Goal: Information Seeking & Learning: Learn about a topic

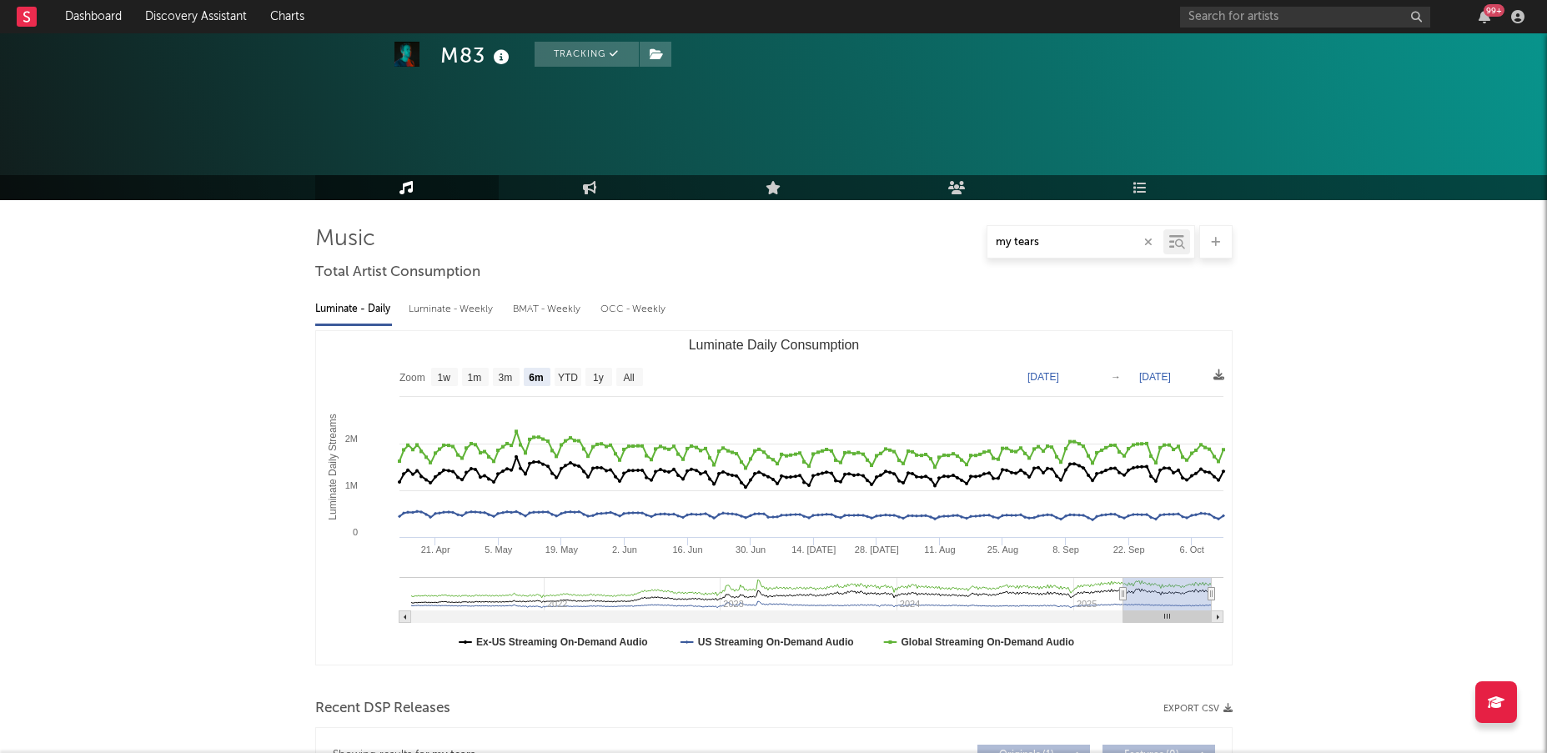
select select "6m"
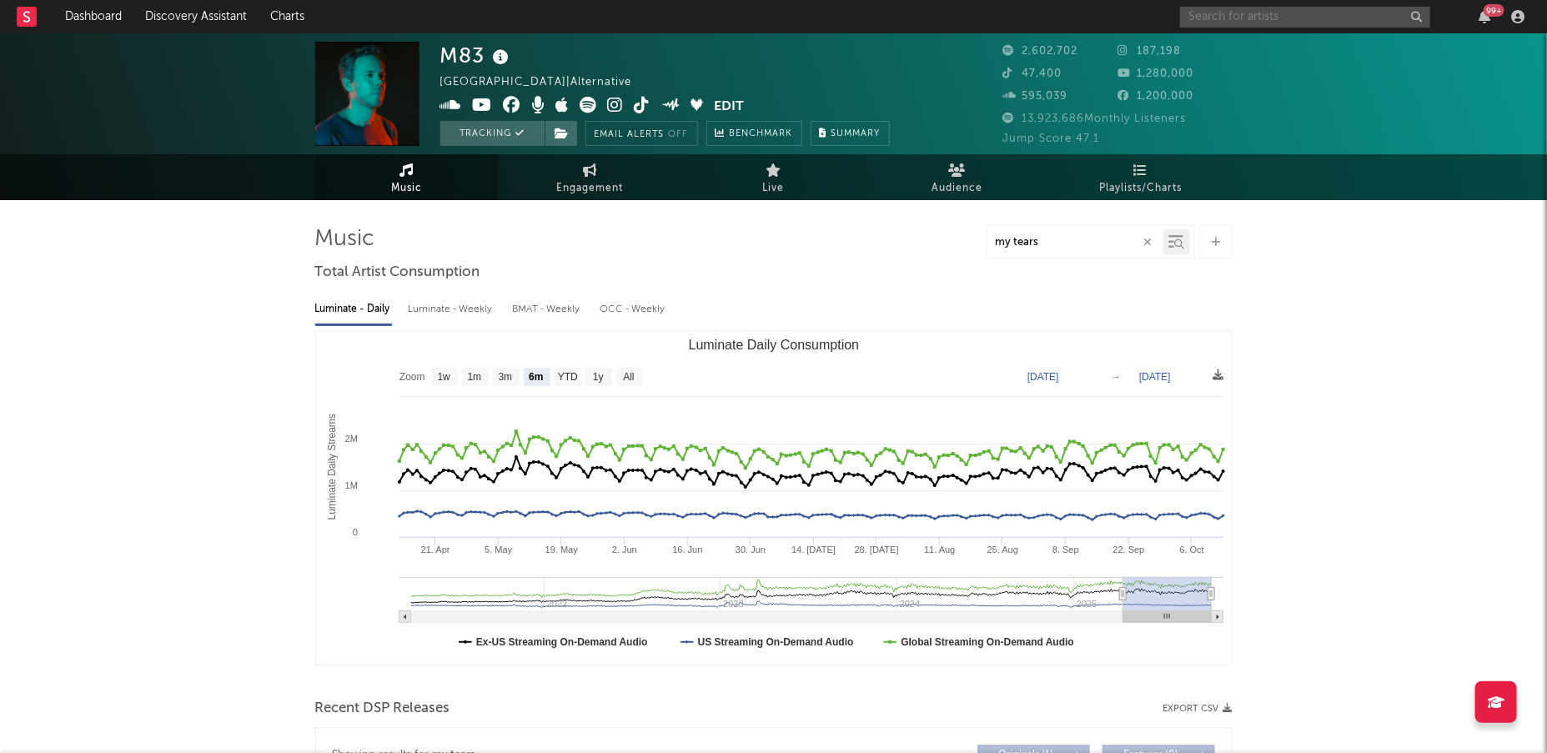
click at [1214, 13] on input "text" at bounding box center [1305, 17] width 250 height 21
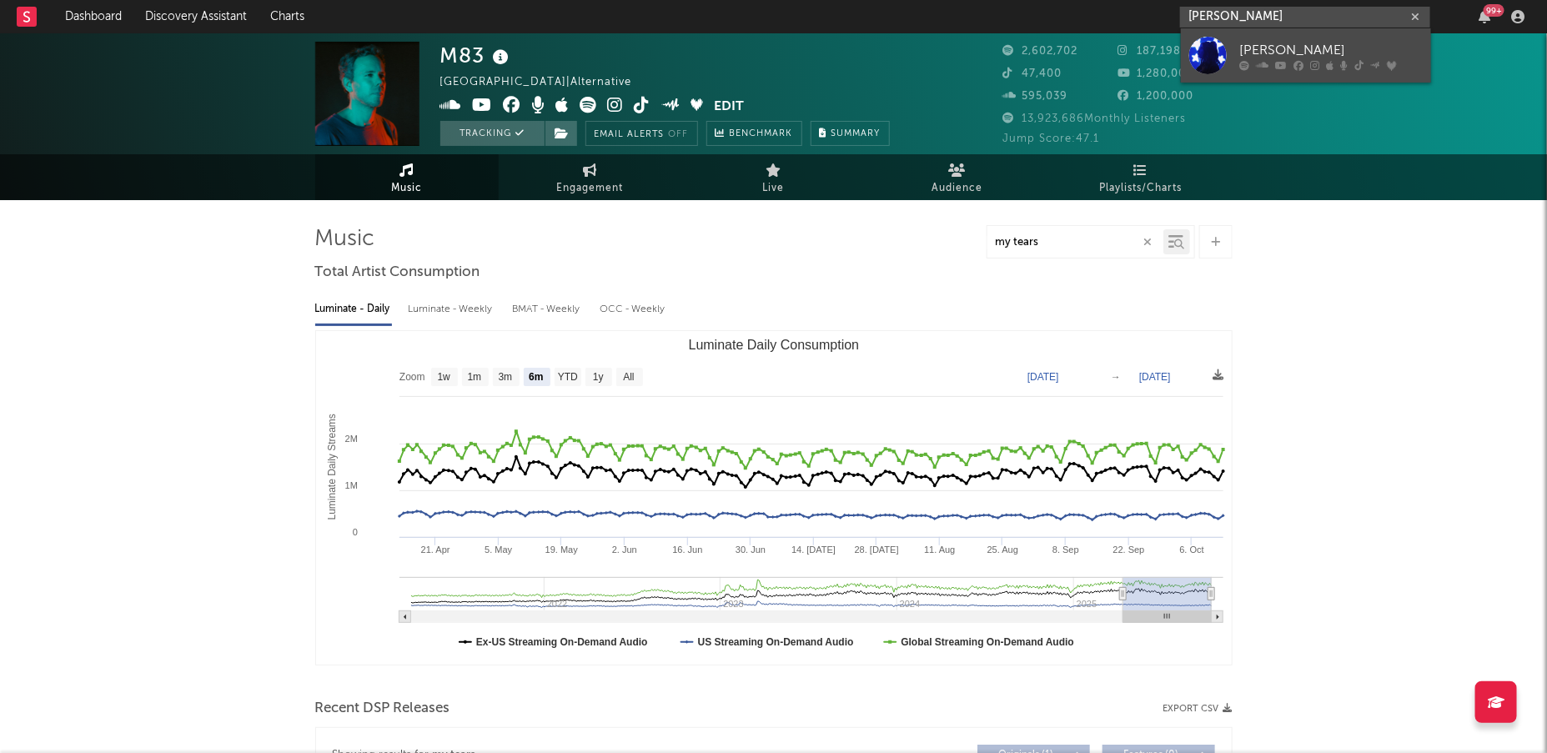
type input "[PERSON_NAME]"
click at [1205, 50] on div at bounding box center [1208, 56] width 38 height 38
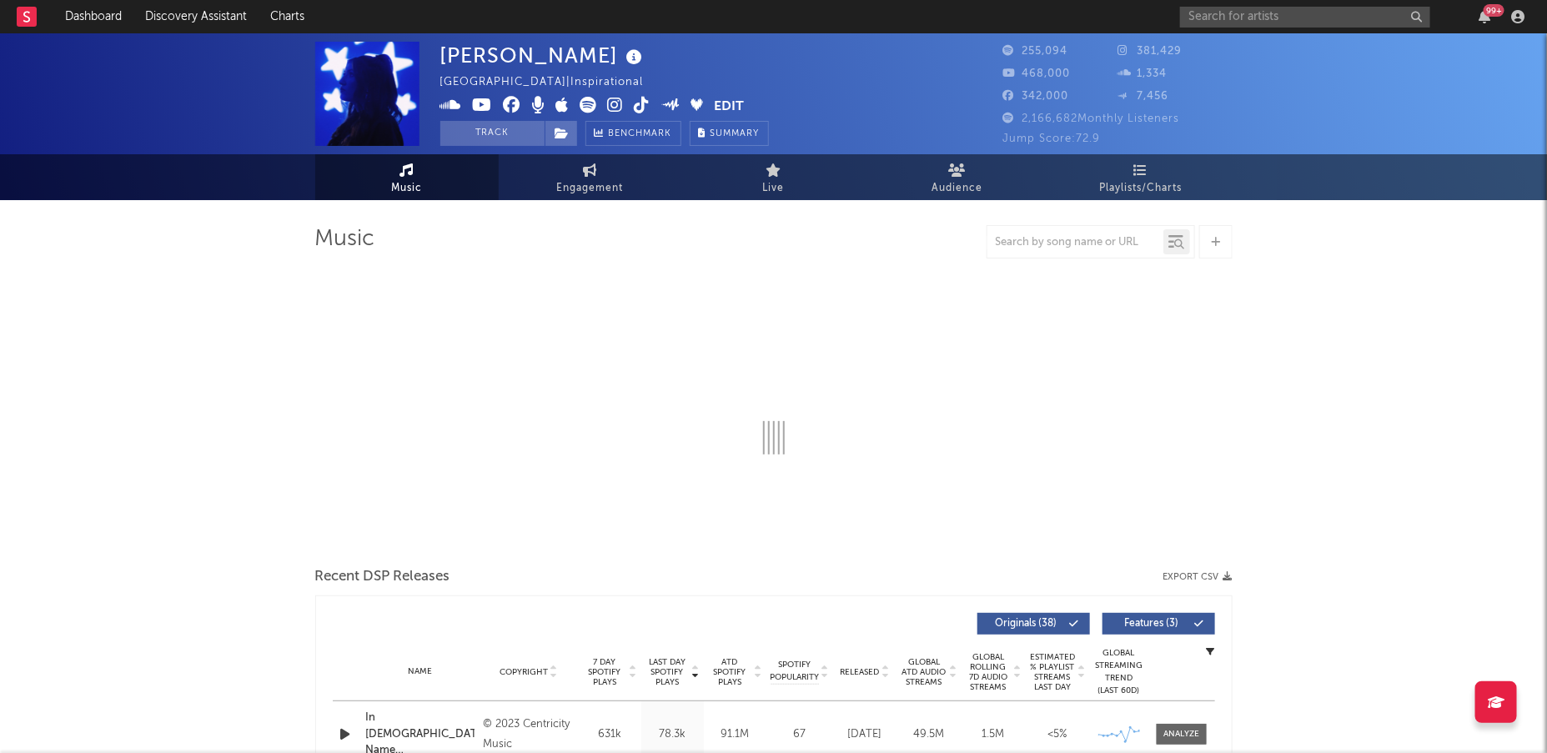
select select "6m"
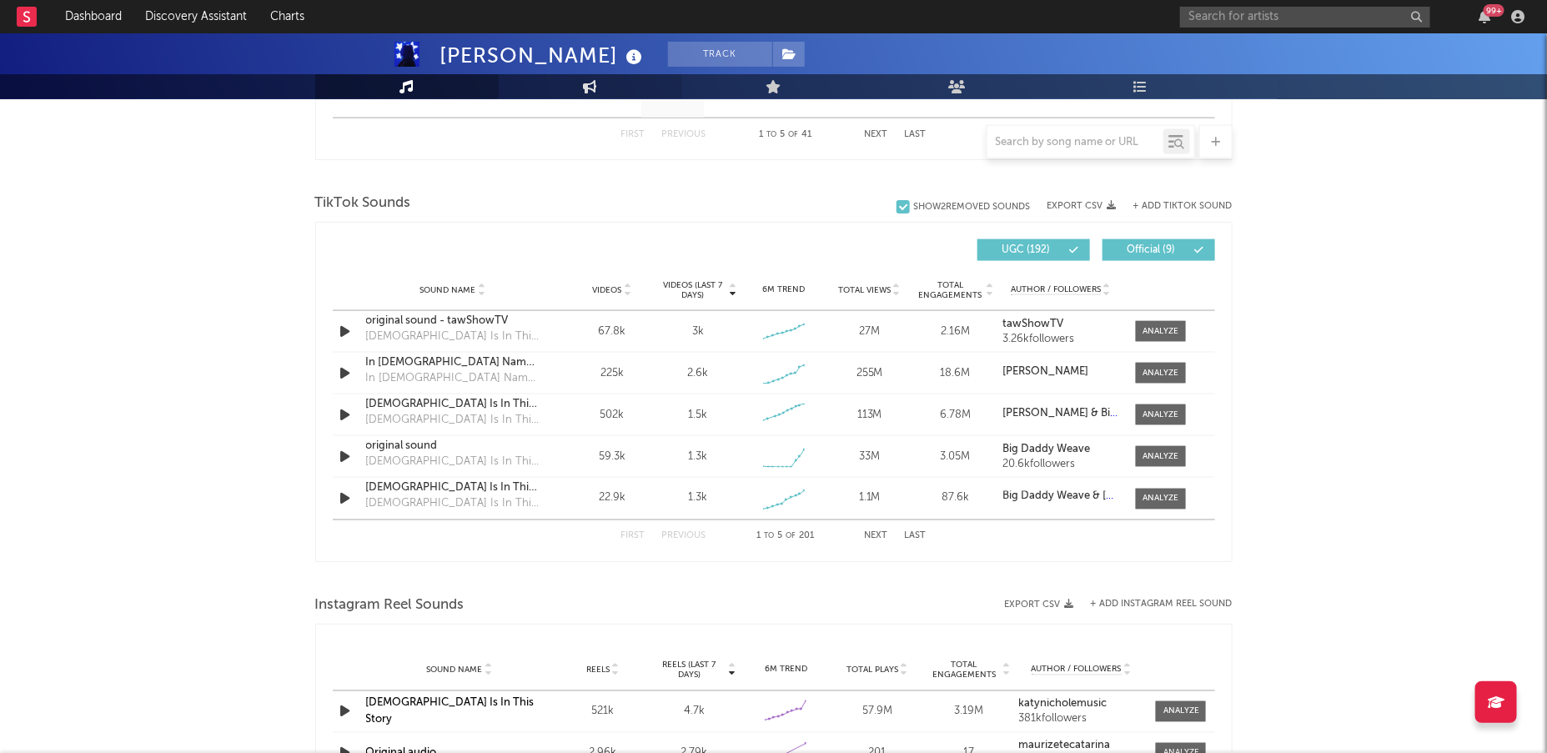
scroll to position [1038, 0]
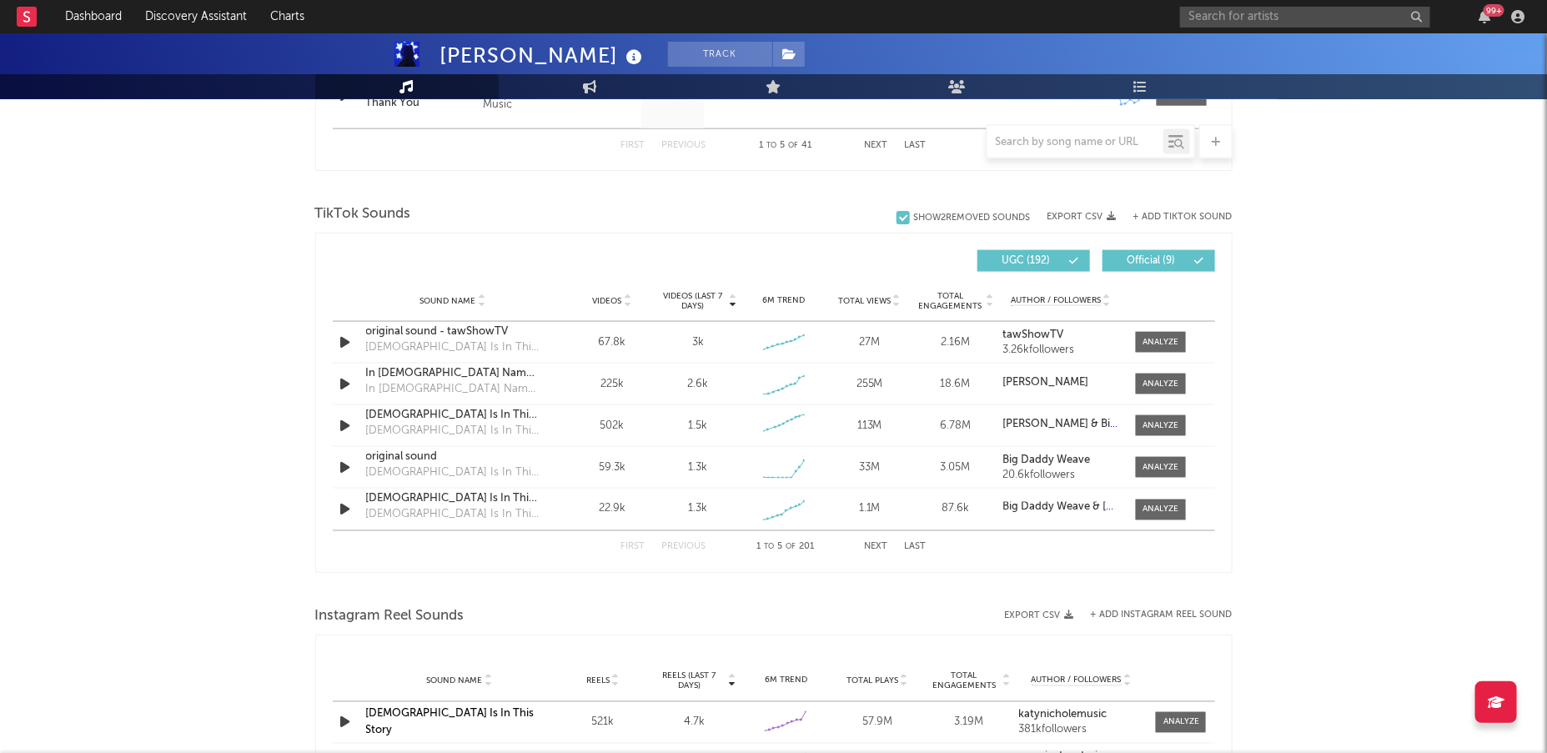
click at [871, 545] on button "Next" at bounding box center [876, 547] width 23 height 9
click at [610, 294] on div "Videos" at bounding box center [613, 300] width 78 height 13
click at [879, 543] on button "Next" at bounding box center [876, 547] width 23 height 9
click at [1143, 467] on div at bounding box center [1160, 467] width 36 height 13
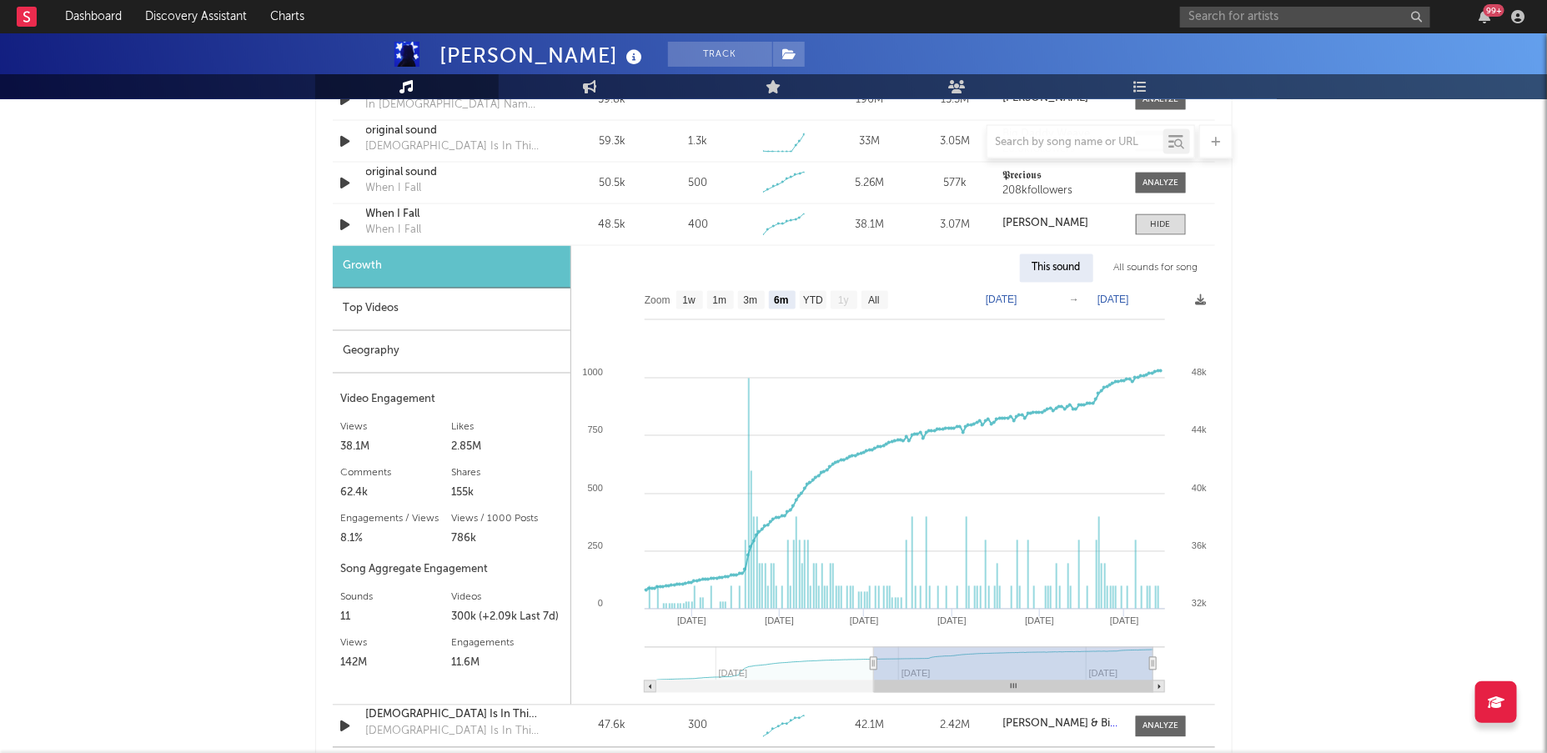
scroll to position [1278, 0]
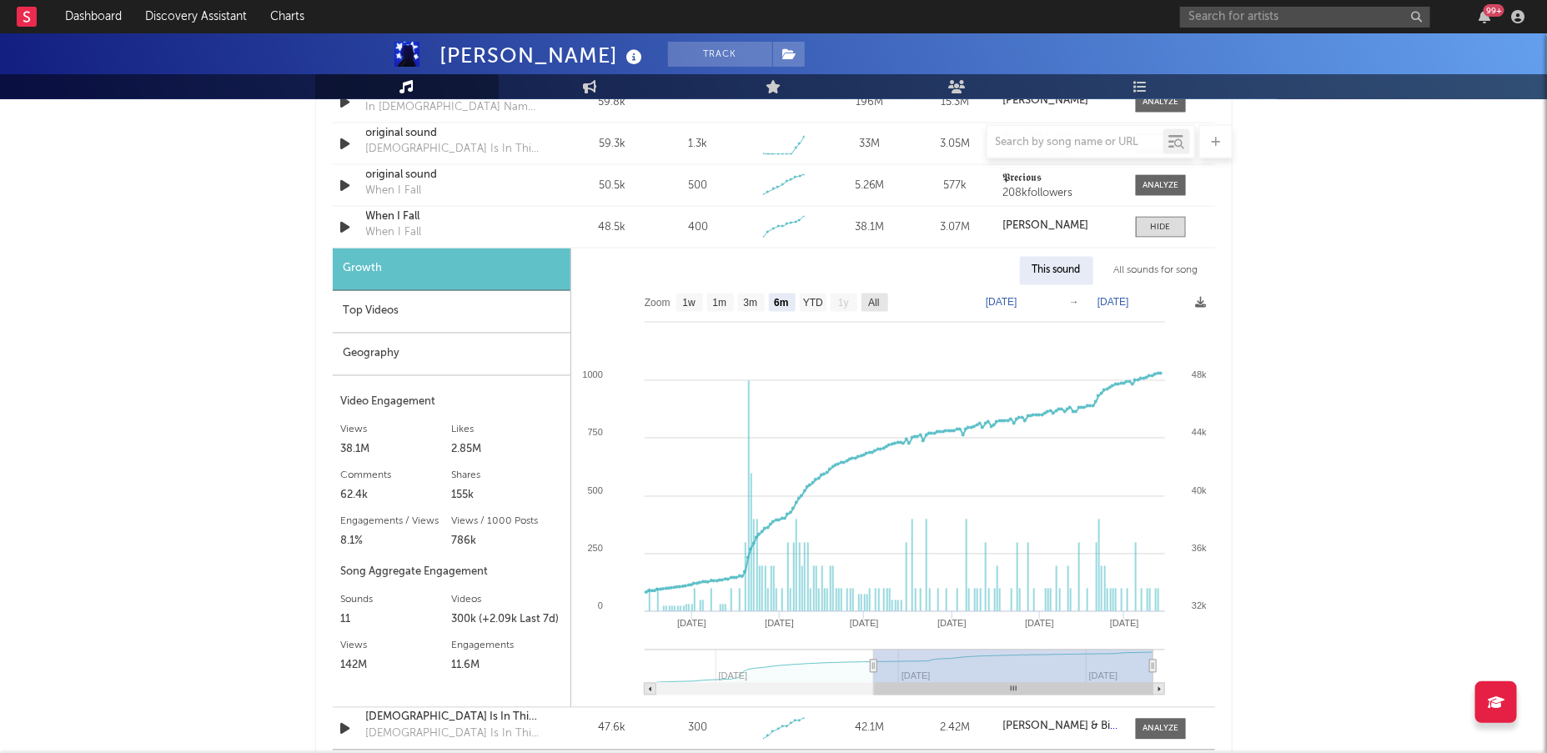
click at [875, 300] on text "All" at bounding box center [873, 304] width 11 height 12
select select "All"
type input "[DATE]"
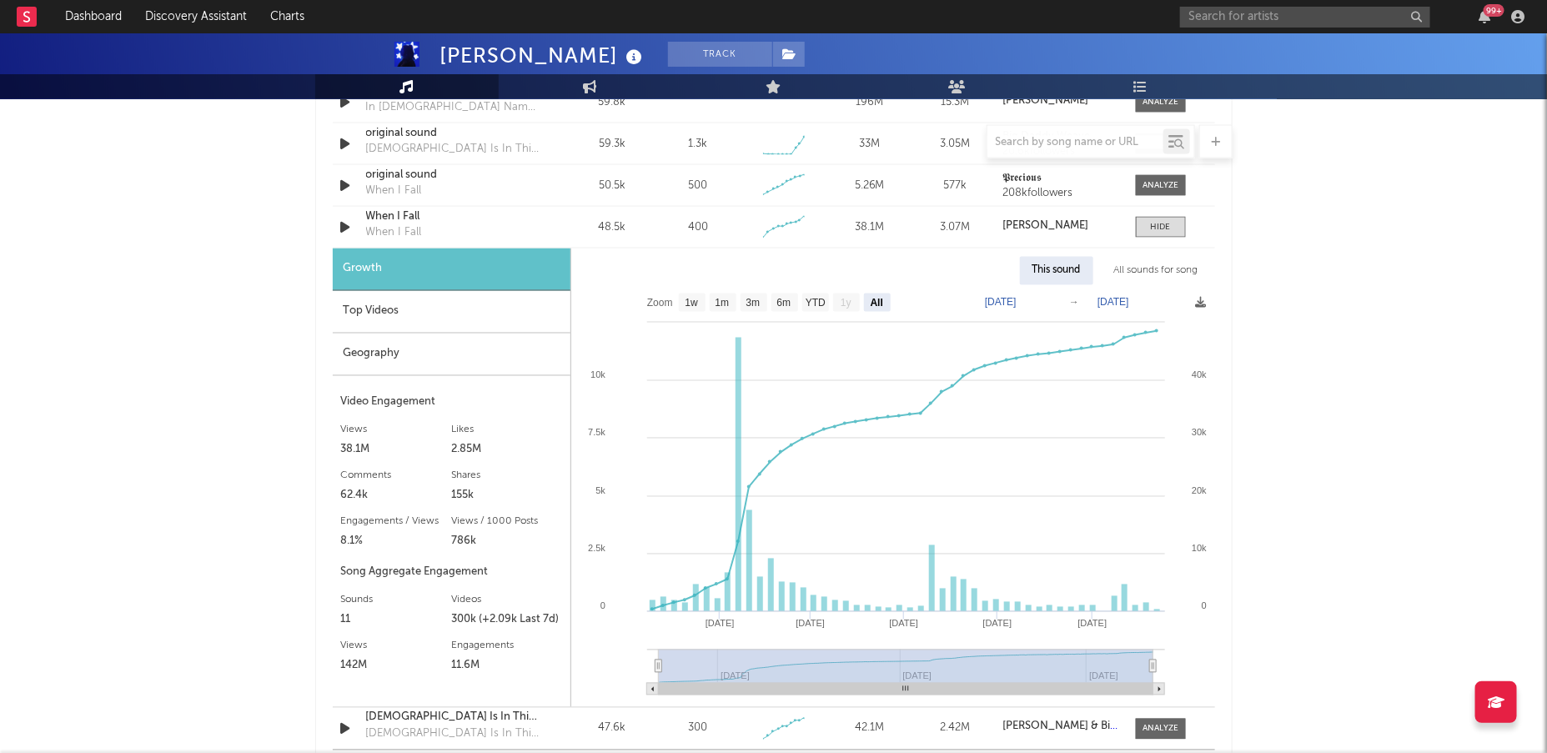
click at [394, 318] on div "Top Videos" at bounding box center [452, 312] width 238 height 43
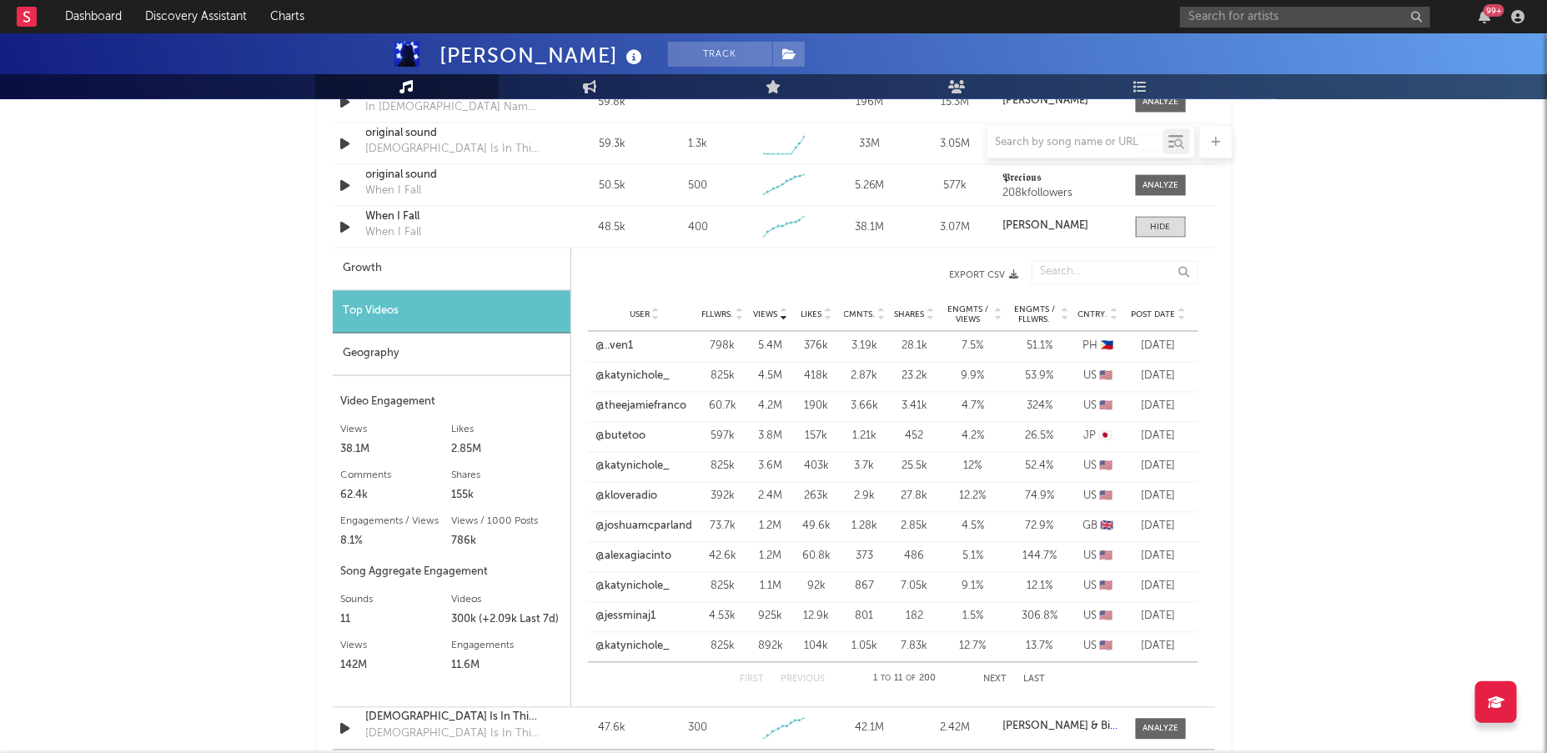
click at [773, 312] on span "Views" at bounding box center [766, 315] width 24 height 10
click at [623, 345] on link "@heavensent381" at bounding box center [637, 347] width 85 height 17
click at [651, 371] on link "@1969baby235" at bounding box center [633, 377] width 77 height 17
click at [675, 407] on link "@ambermccoy2022" at bounding box center [644, 407] width 98 height 17
click at [650, 434] on link "@estherpinklet" at bounding box center [632, 437] width 75 height 17
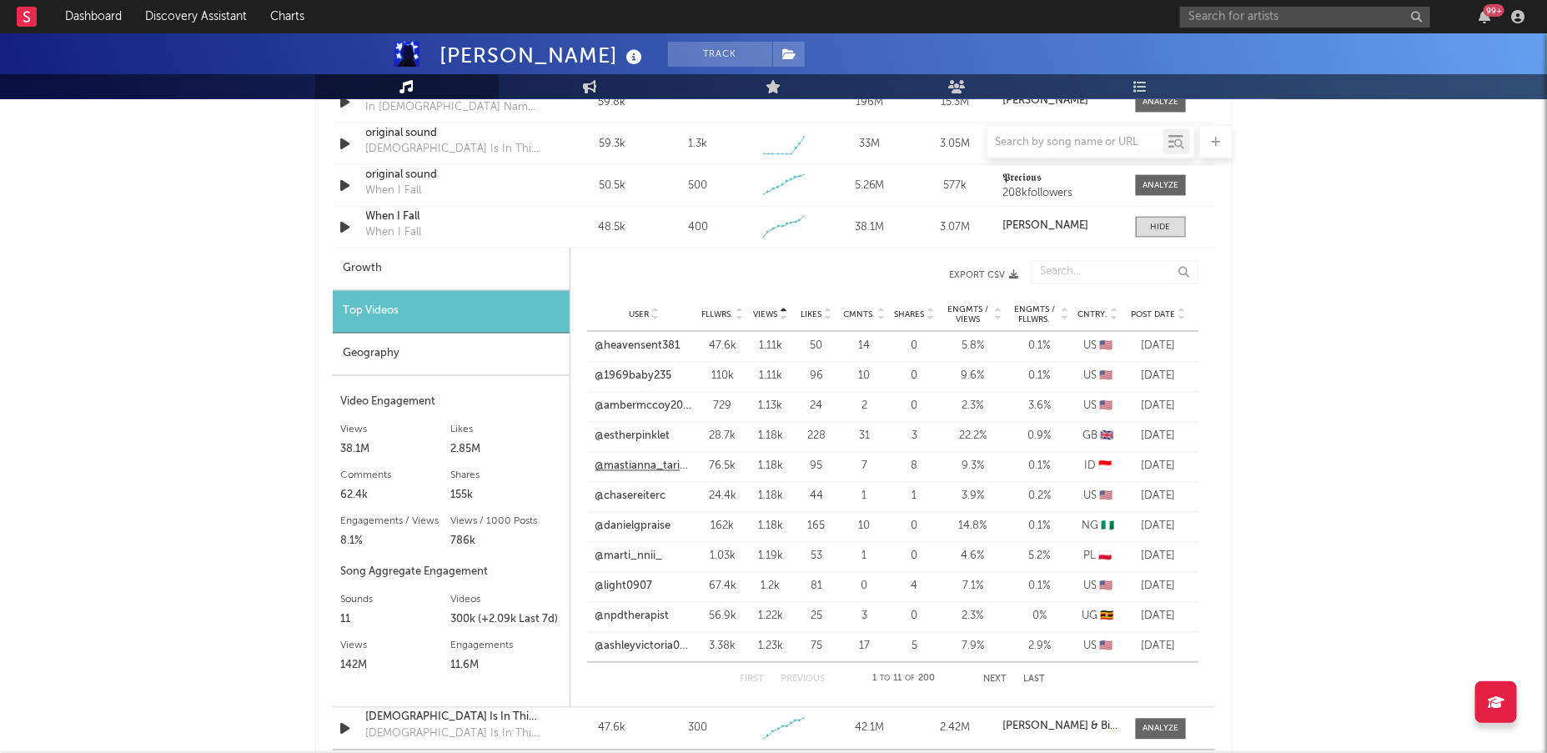
click at [665, 468] on link "@mastianna_tarihoran" at bounding box center [644, 467] width 98 height 17
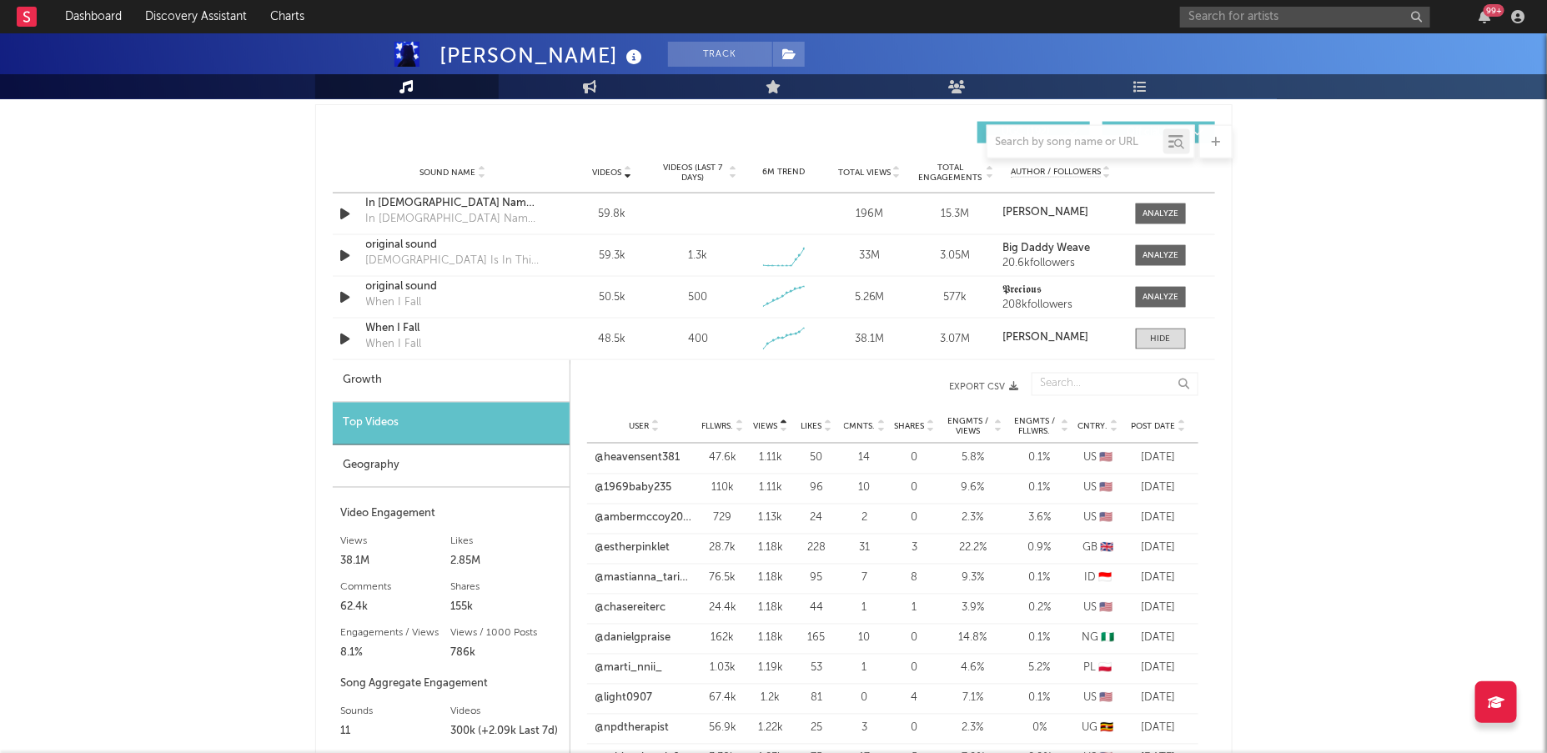
scroll to position [1164, 0]
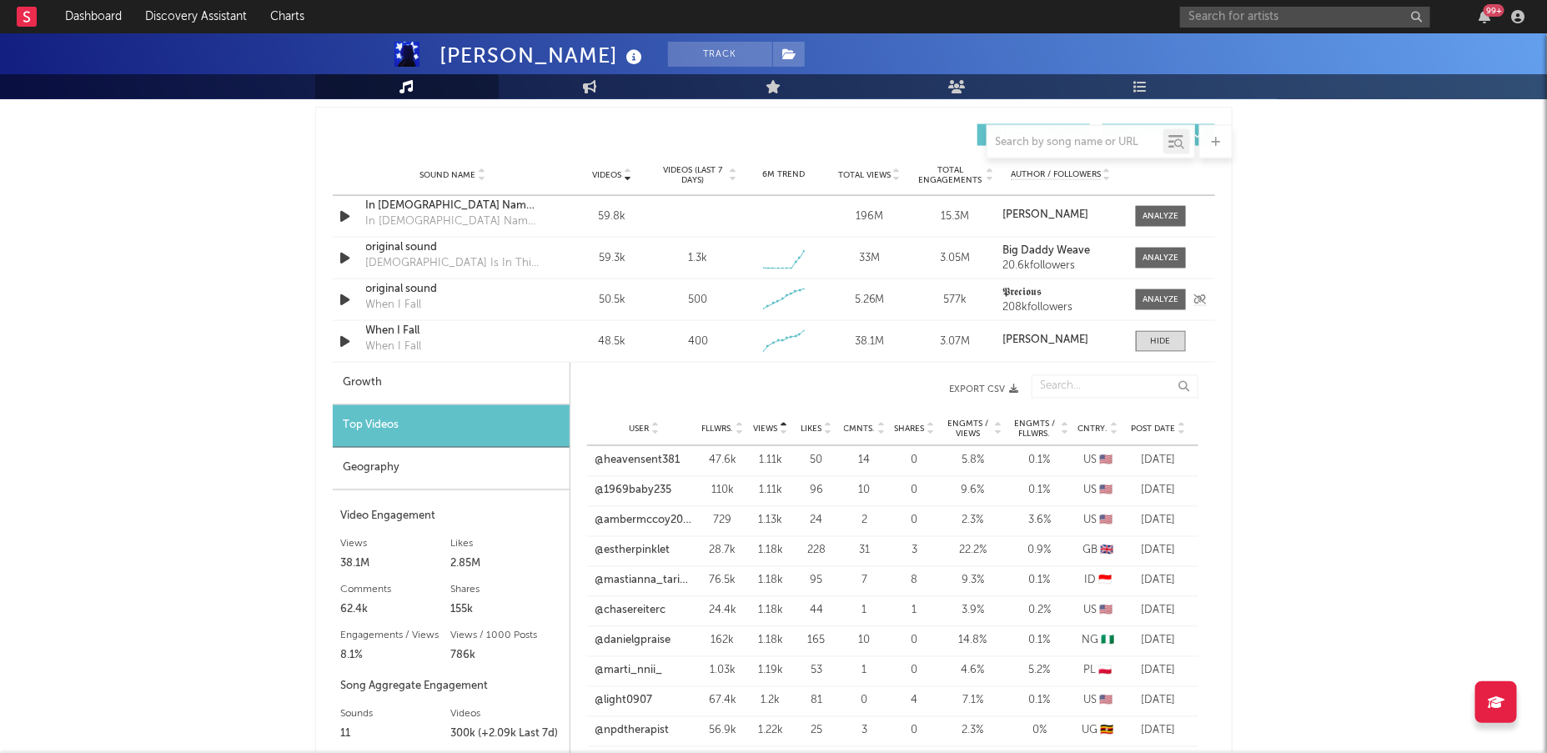
click at [344, 295] on icon "button" at bounding box center [346, 299] width 18 height 21
click at [1147, 304] on div at bounding box center [1160, 300] width 36 height 13
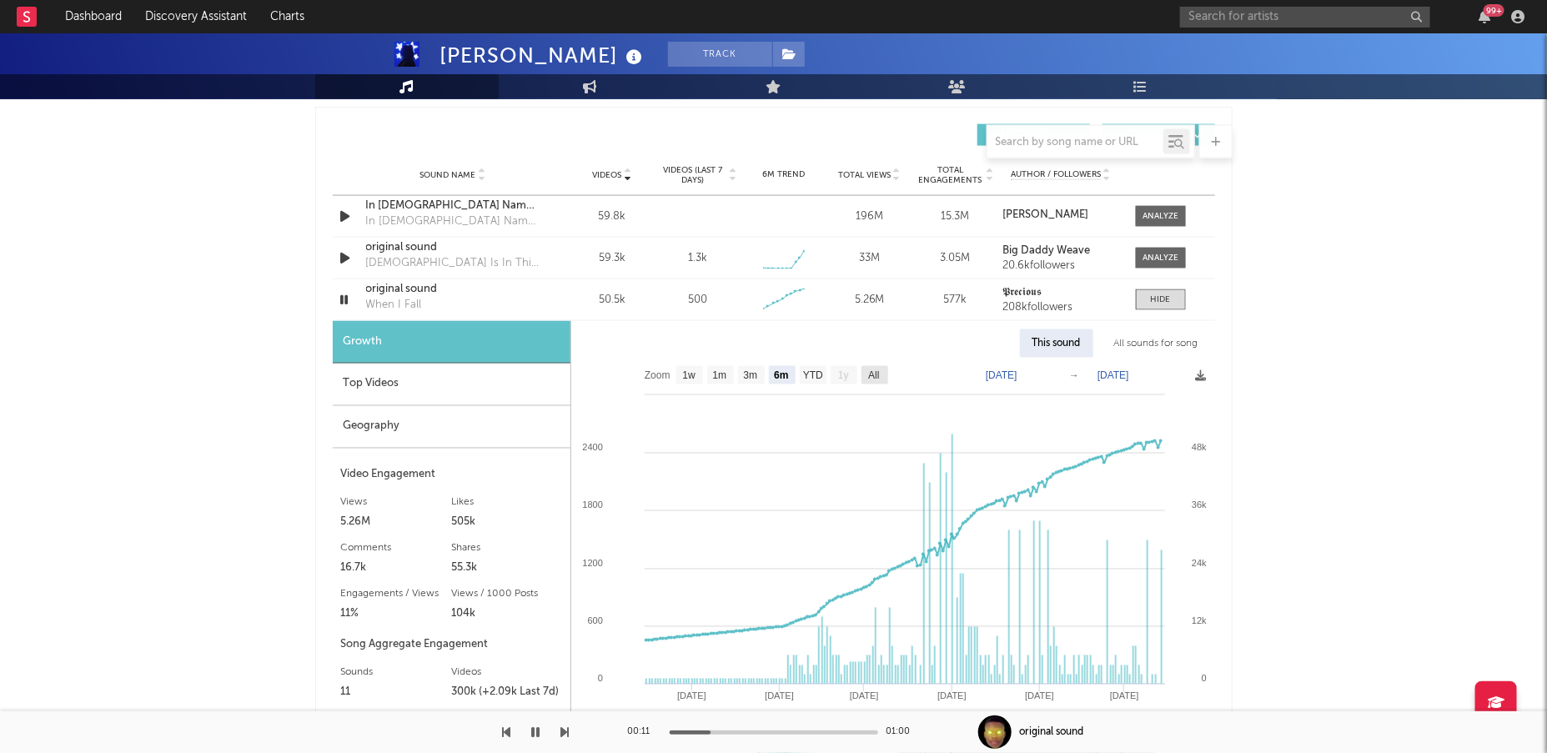
click at [873, 372] on text "All" at bounding box center [873, 376] width 11 height 12
select select "All"
type input "[DATE]"
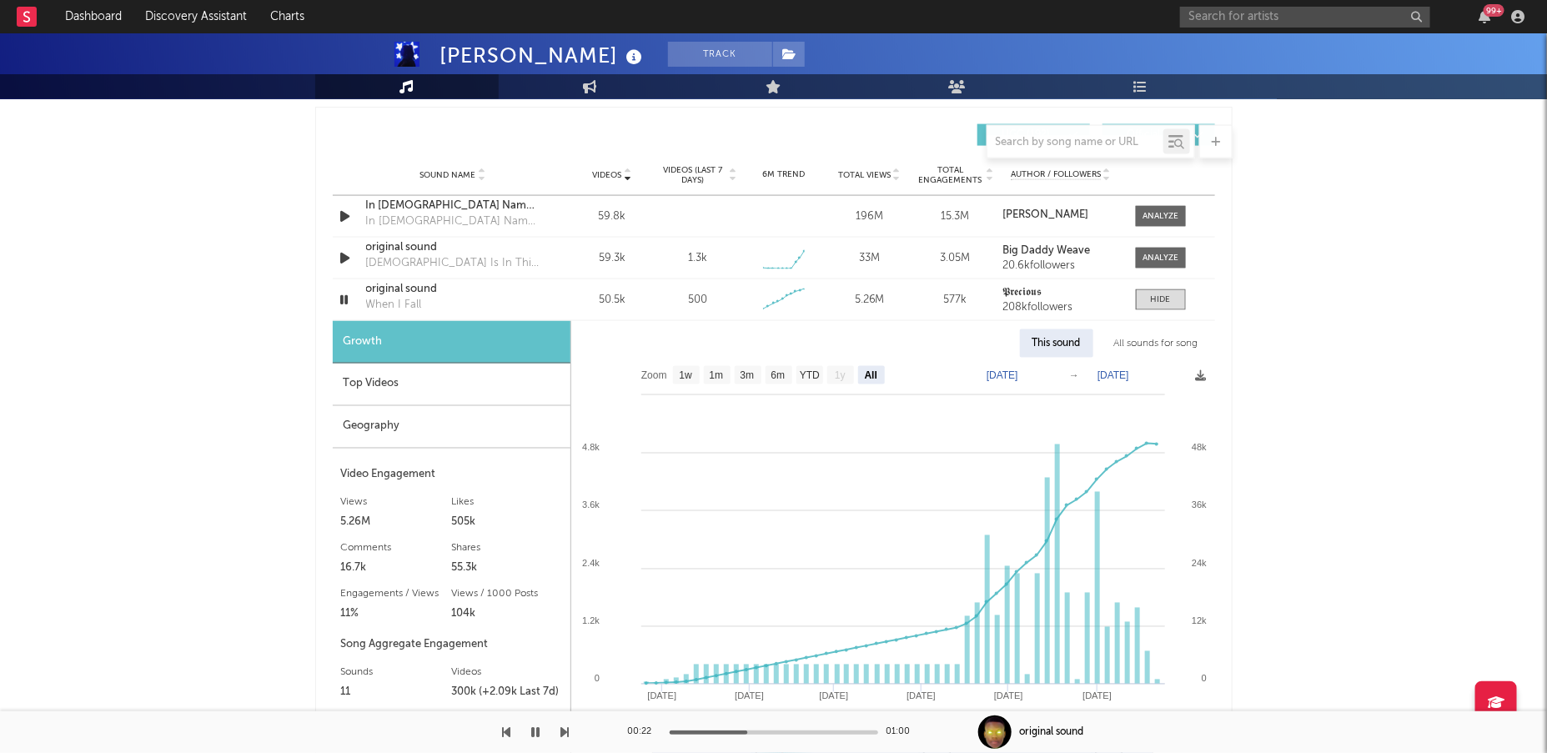
click at [472, 396] on div "Top Videos" at bounding box center [452, 385] width 238 height 43
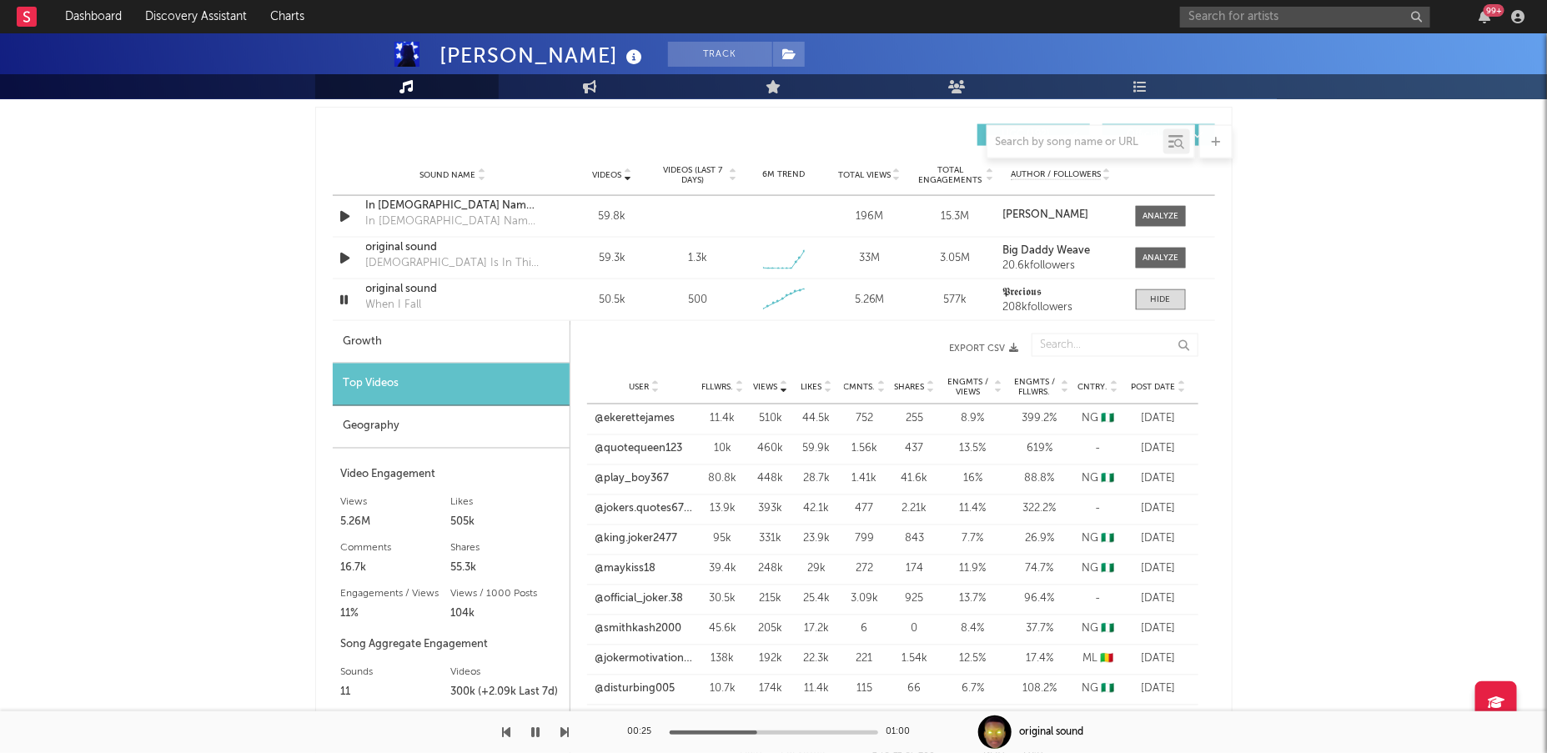
click at [1152, 383] on span "Post Date" at bounding box center [1154, 388] width 44 height 10
click at [625, 414] on link "@ogohprecious" at bounding box center [635, 419] width 79 height 17
click at [347, 304] on icon "button" at bounding box center [345, 299] width 16 height 21
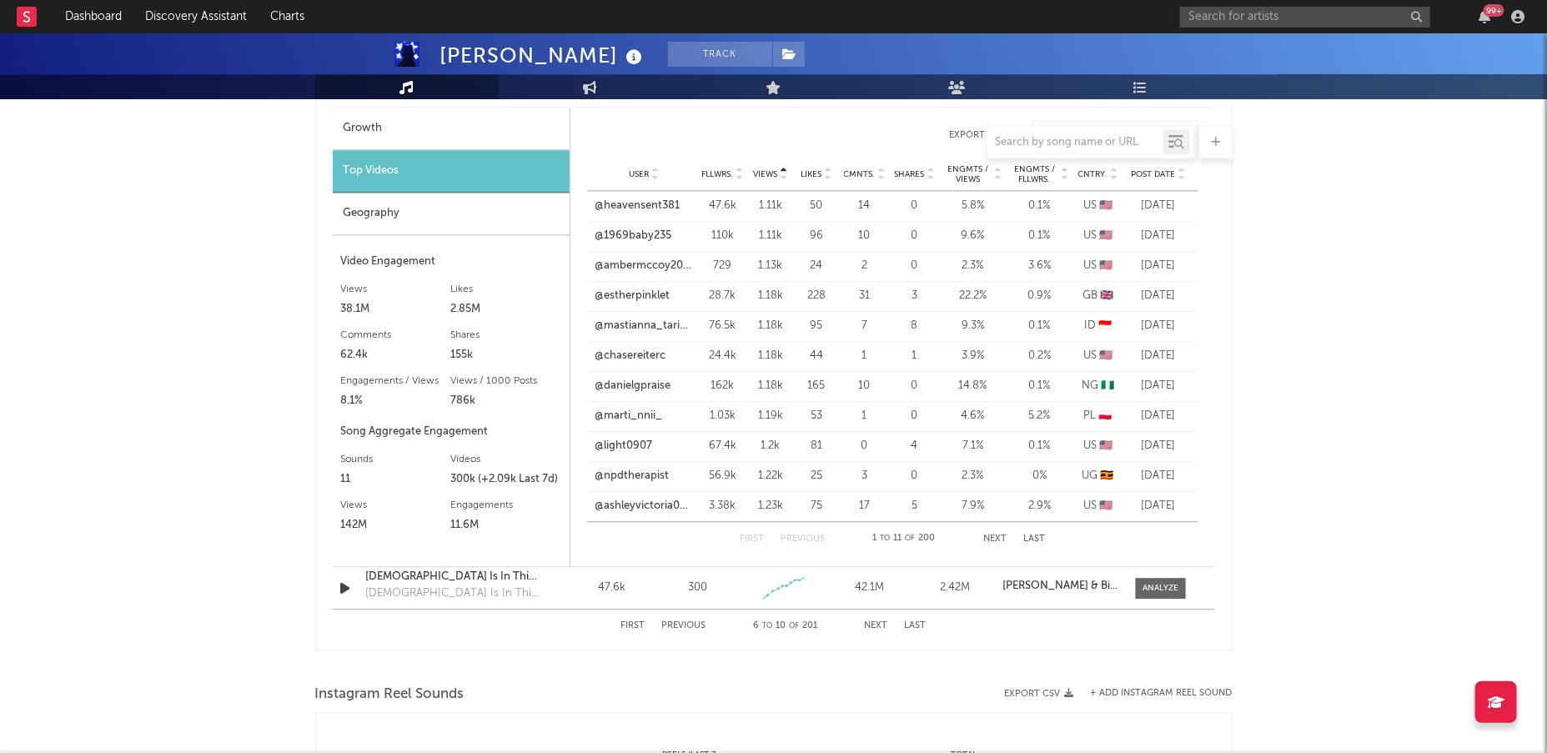
scroll to position [1921, 0]
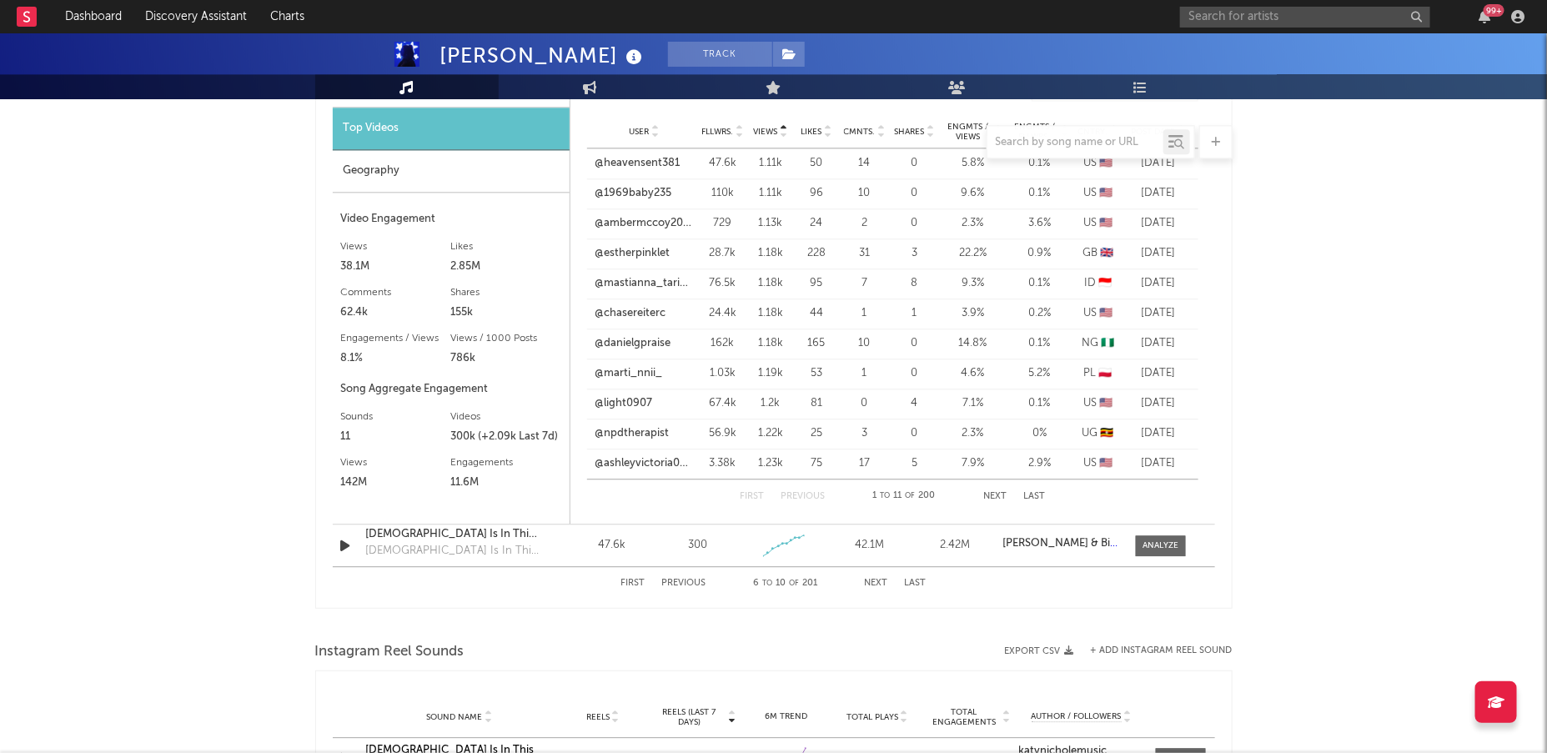
click at [881, 571] on div "First Previous 6 to 10 of 201 Next Last" at bounding box center [773, 583] width 305 height 33
click at [1099, 138] on input "text" at bounding box center [1075, 142] width 176 height 13
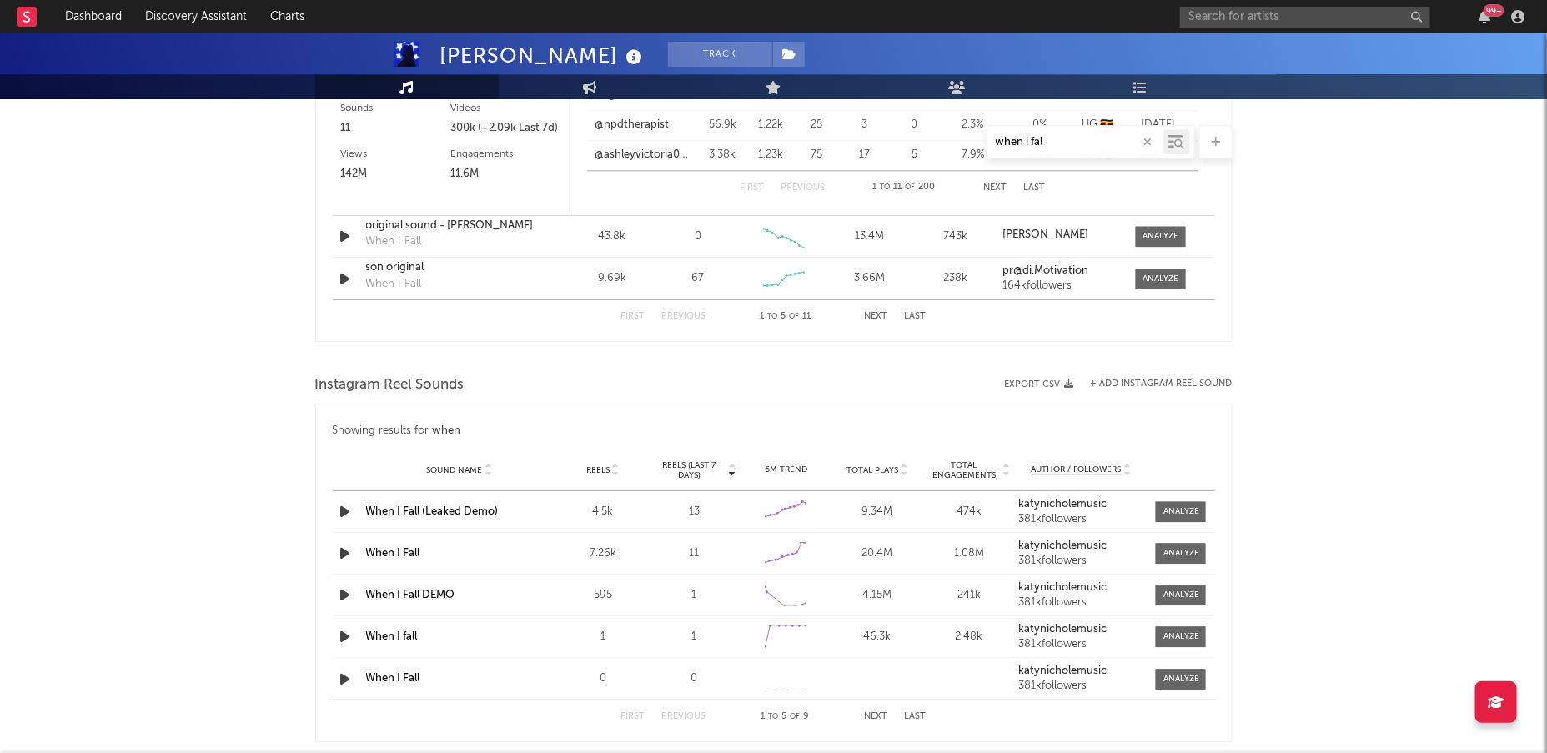
scroll to position [1613, 0]
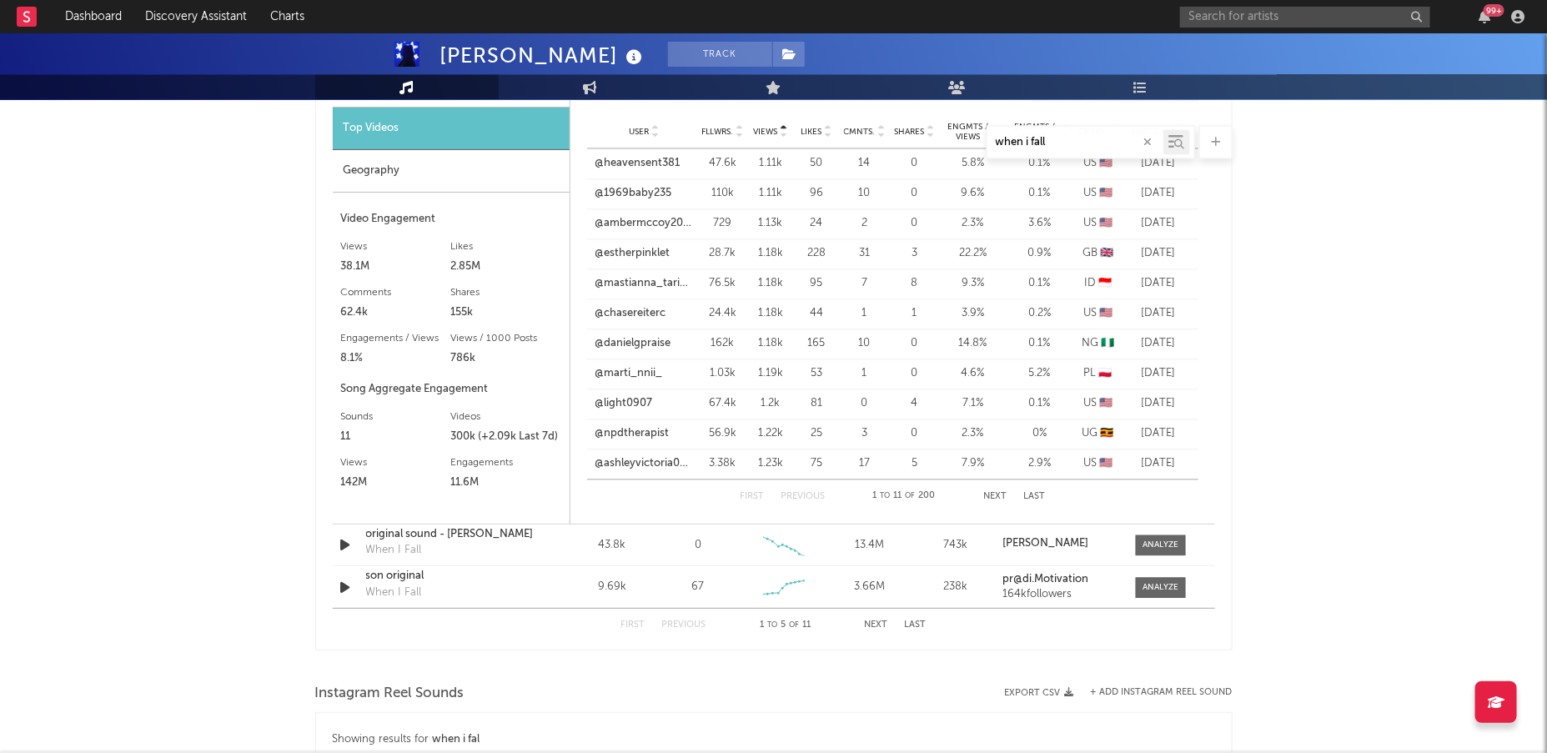
type input "when i fall"
click at [1177, 136] on icon at bounding box center [1176, 141] width 15 height 17
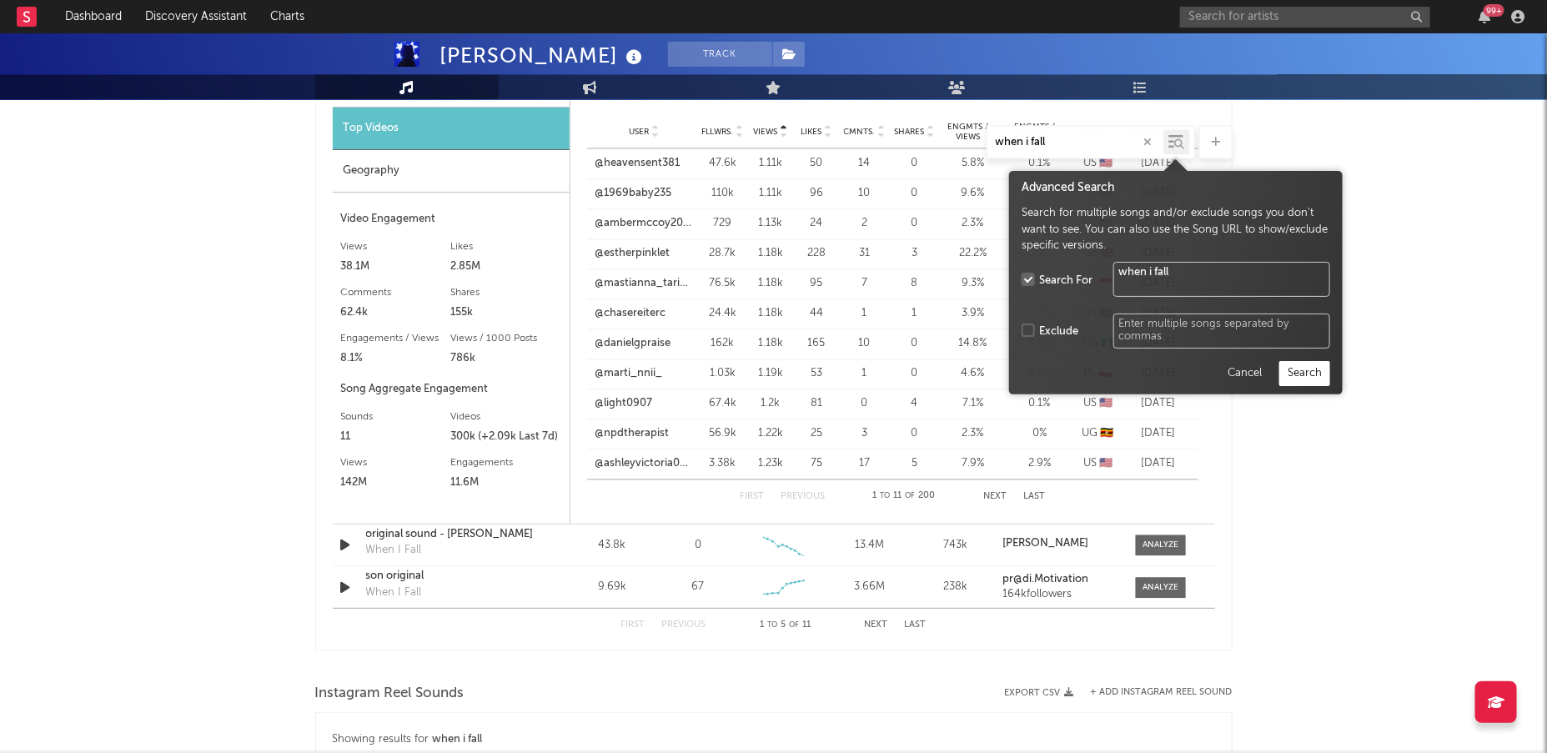
click at [1324, 377] on button "Search" at bounding box center [1304, 372] width 51 height 25
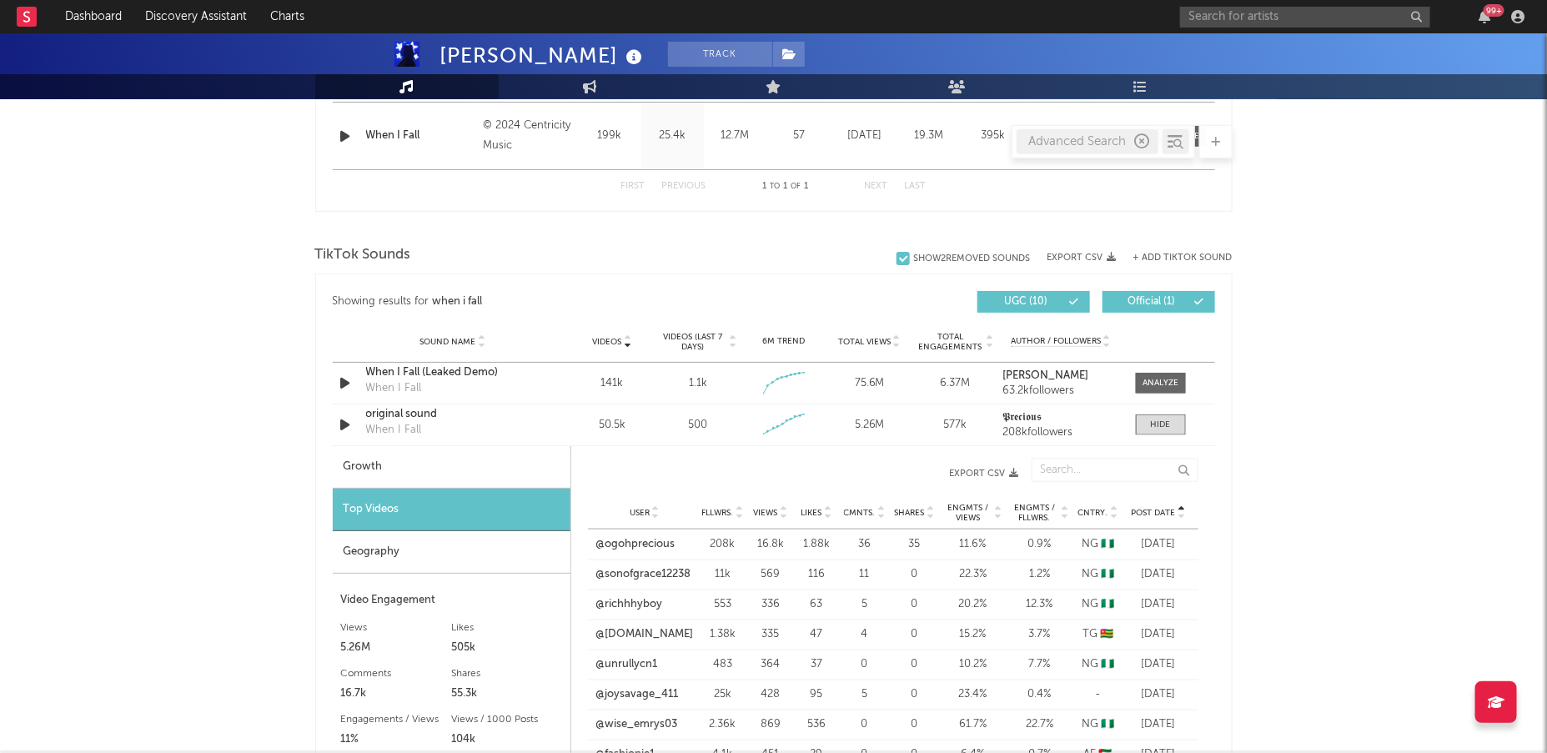
scroll to position [762, 0]
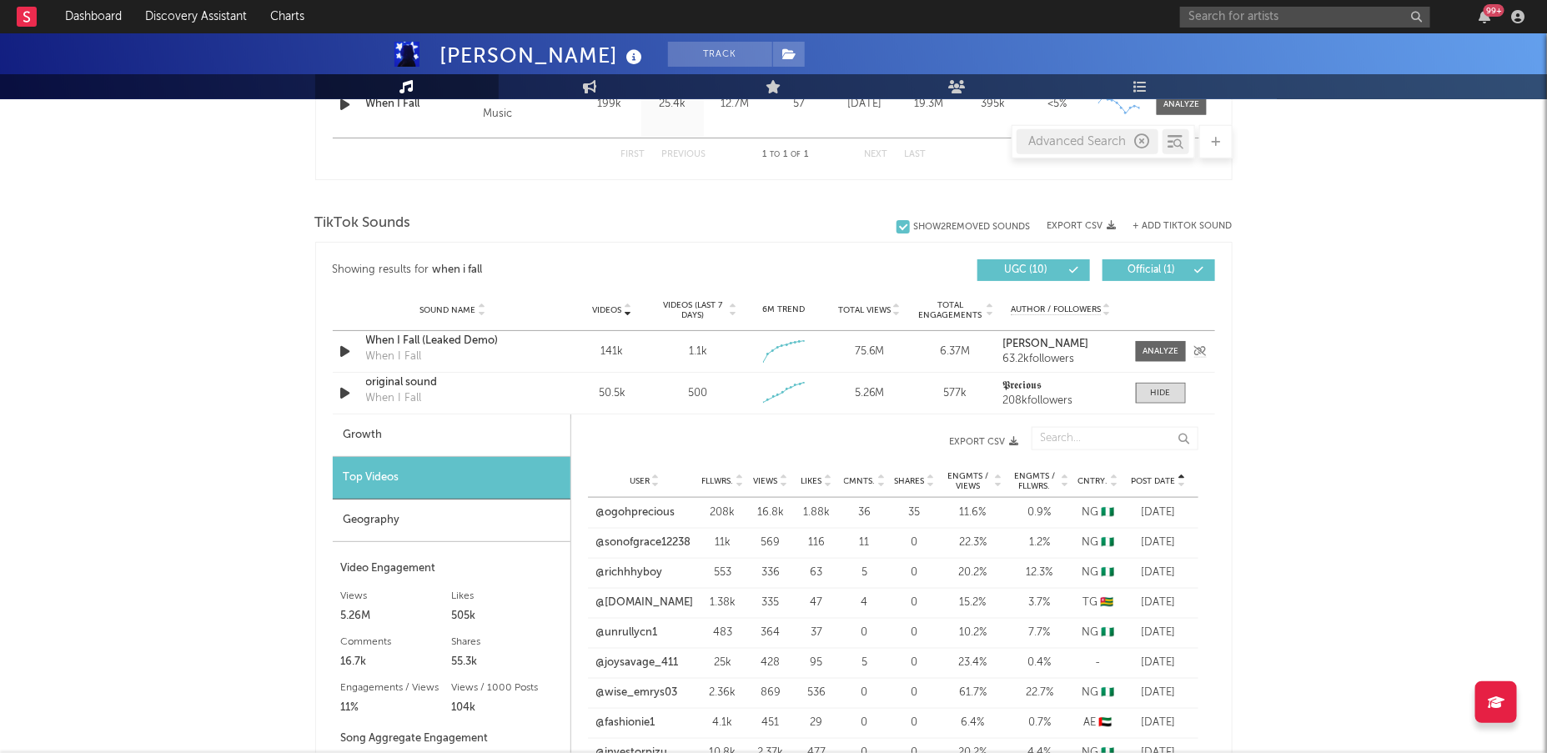
click at [345, 350] on icon "button" at bounding box center [346, 351] width 18 height 21
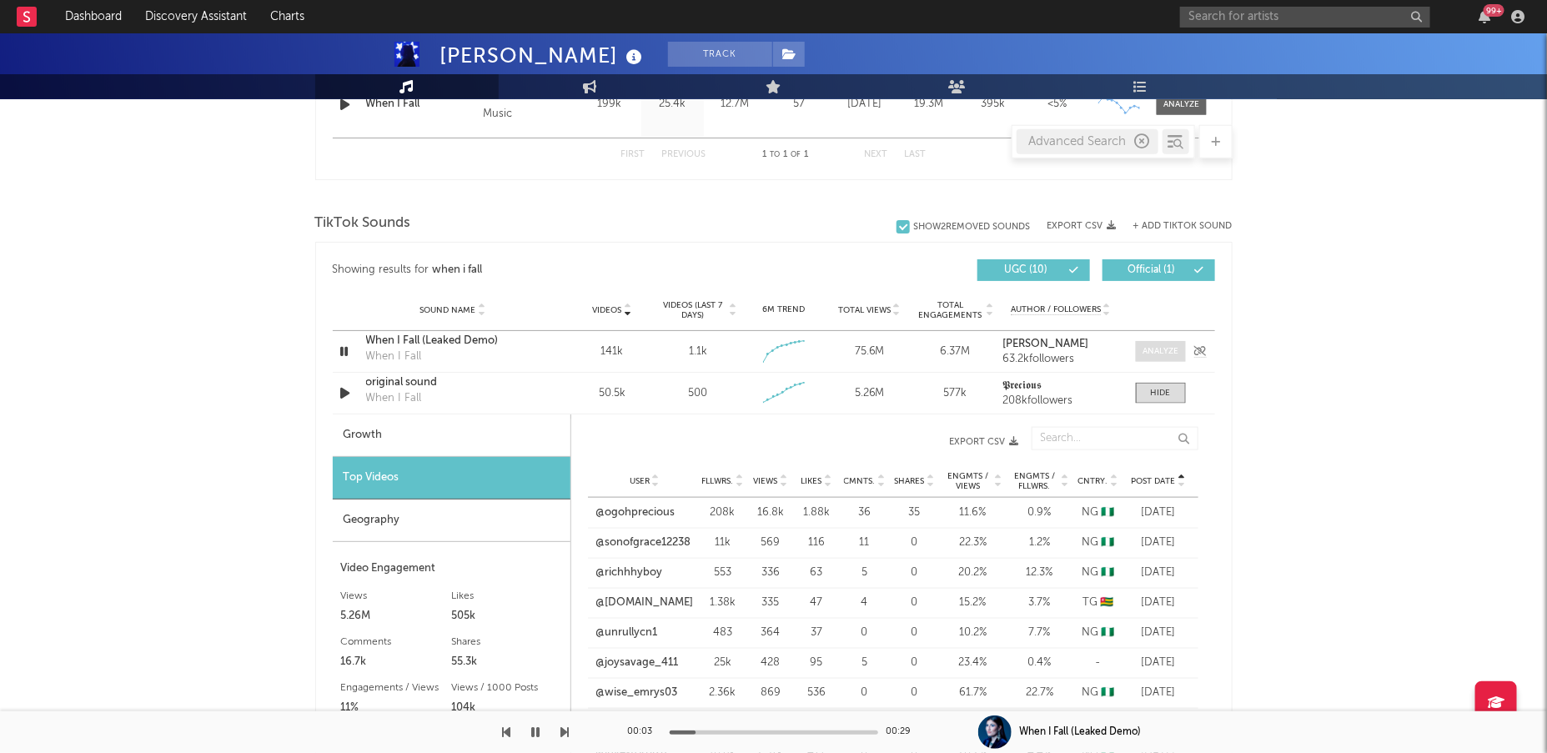
click at [1148, 349] on div at bounding box center [1160, 351] width 36 height 13
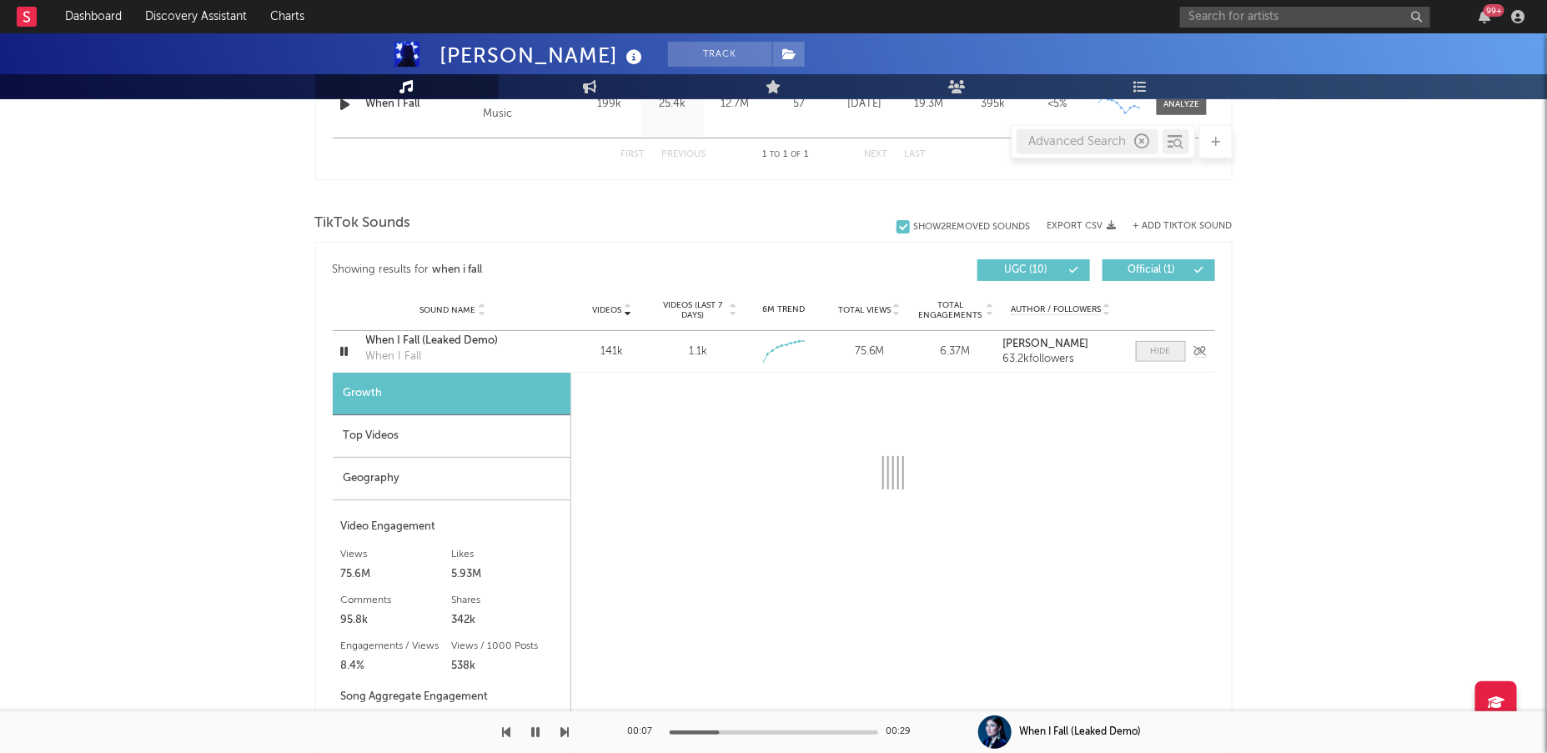
select select "6m"
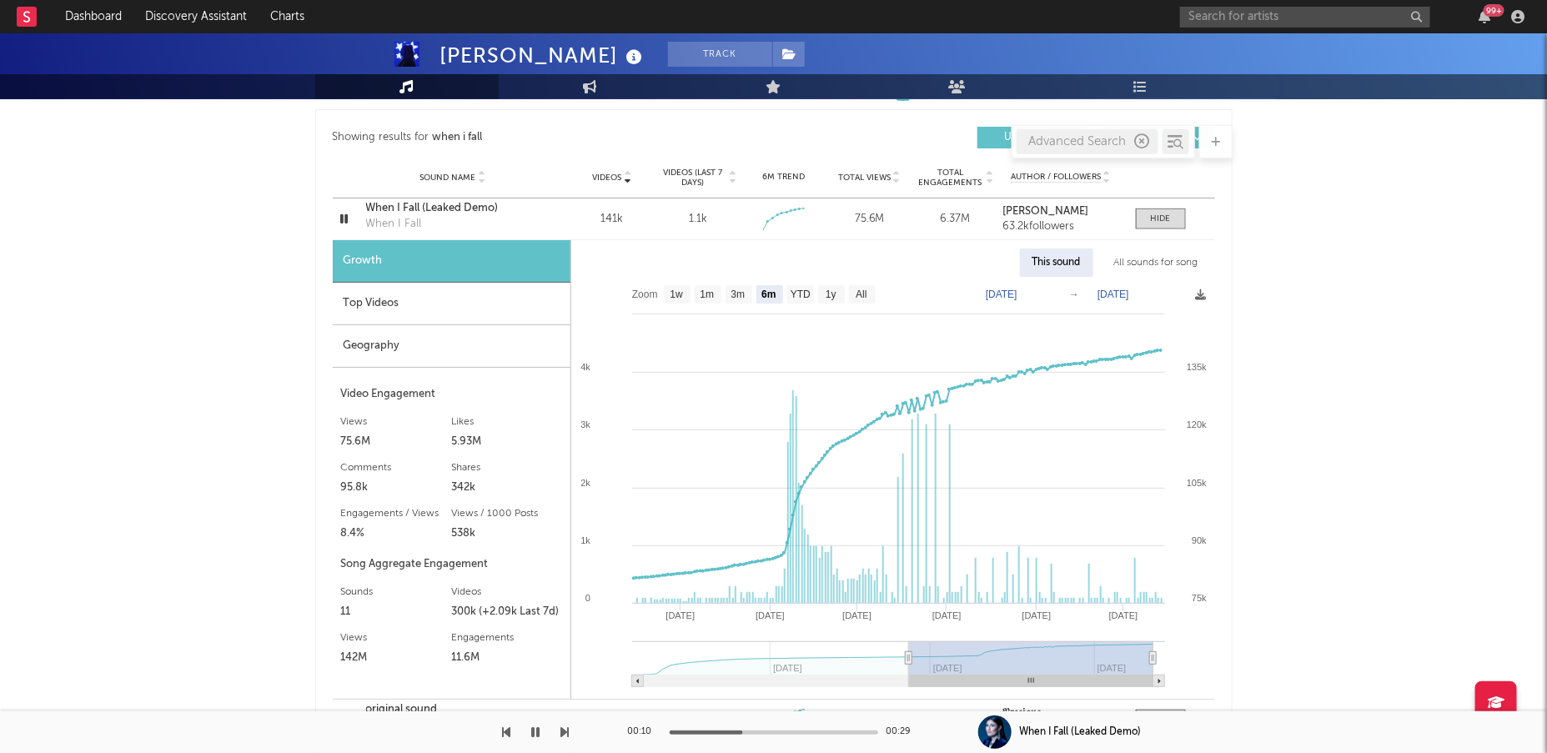
scroll to position [985, 0]
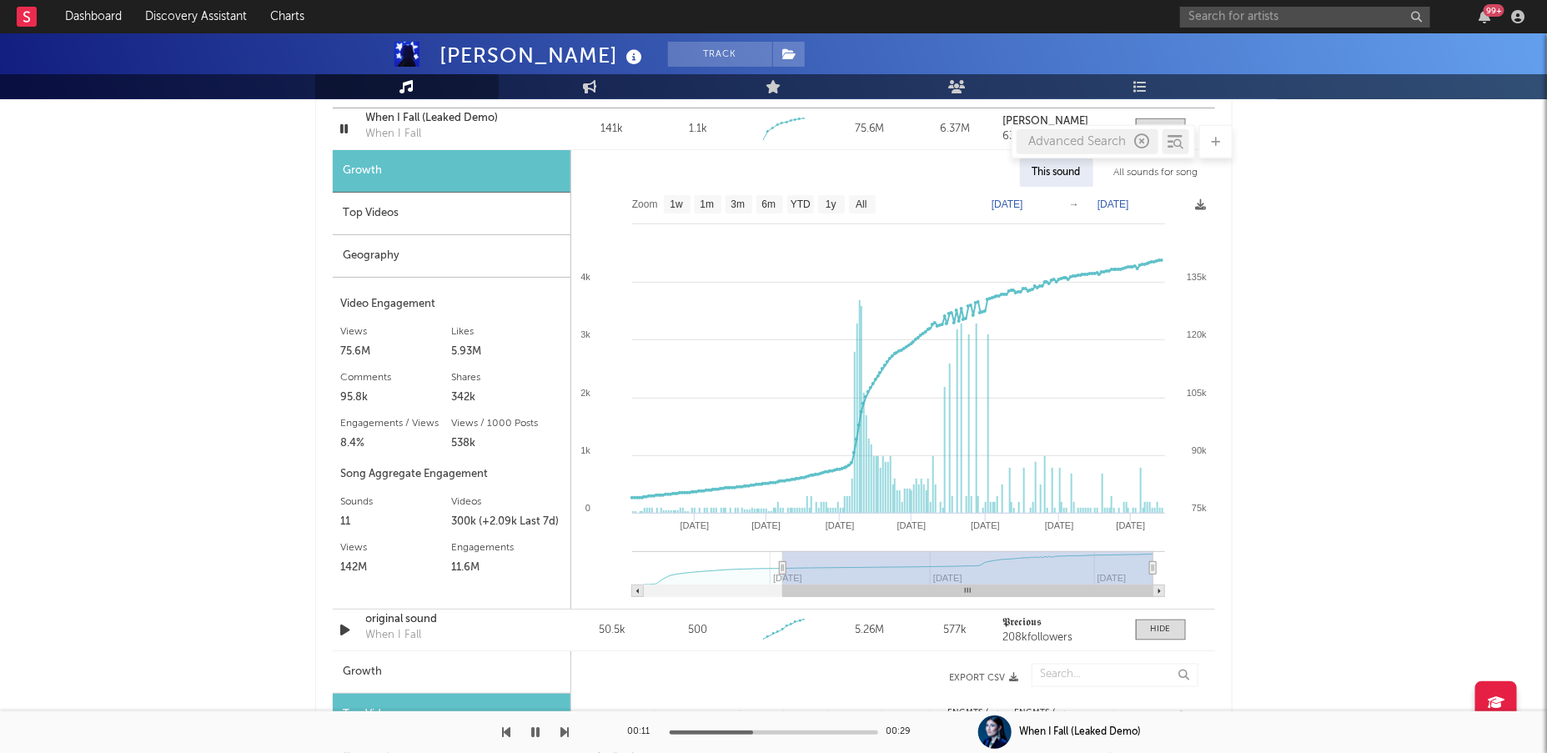
type input "[DATE]"
select select "All"
type input "[DATE]"
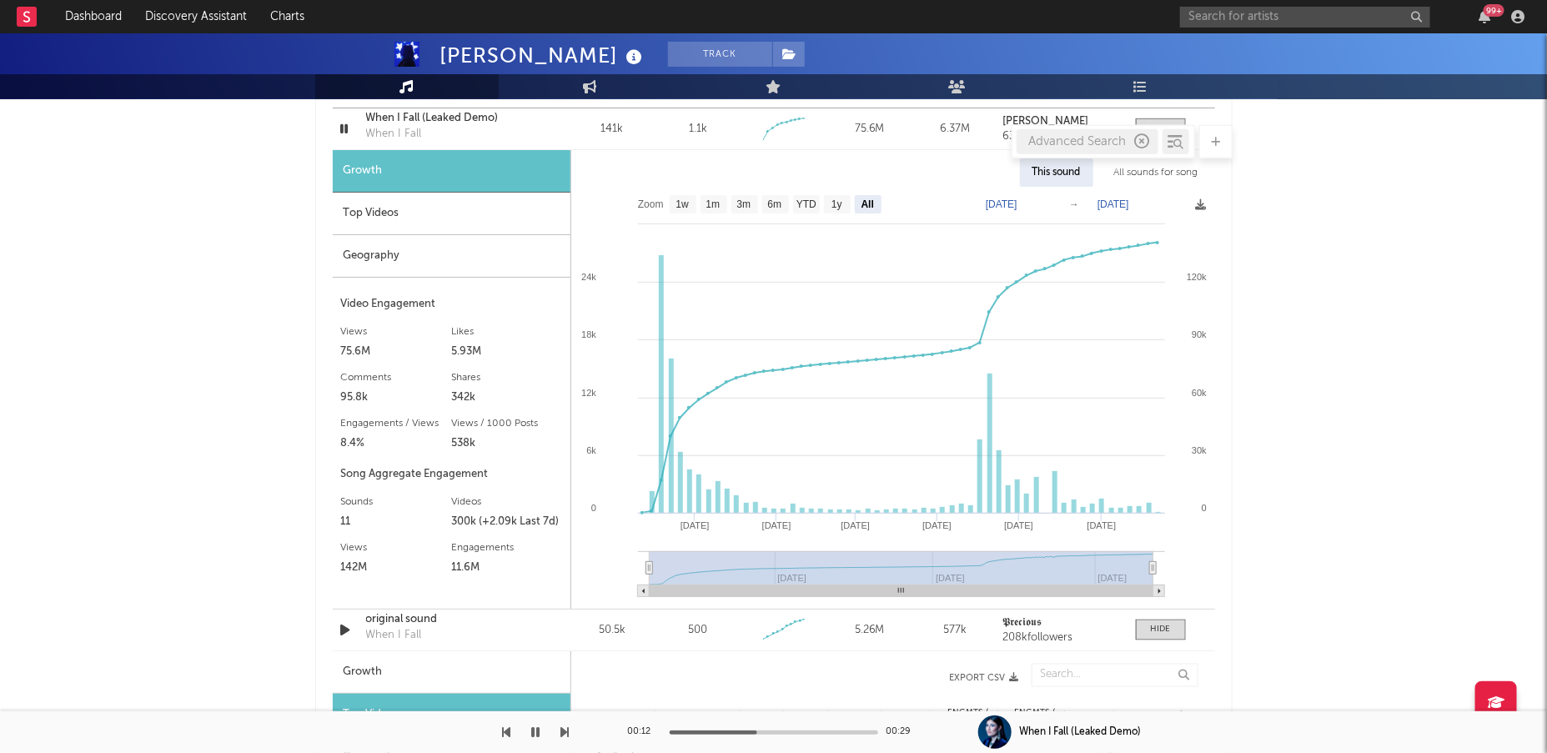
drag, startPoint x: 908, startPoint y: 562, endPoint x: 585, endPoint y: 566, distance: 322.8
click at [585, 566] on icon "Created with Highcharts 10.3.3 May '[DATE] Sep '[DATE] Mar '[DATE] Jan '[DATE] …" at bounding box center [893, 398] width 644 height 422
click at [643, 510] on icon at bounding box center [899, 378] width 515 height 270
click at [376, 210] on div "Top Videos" at bounding box center [452, 214] width 238 height 43
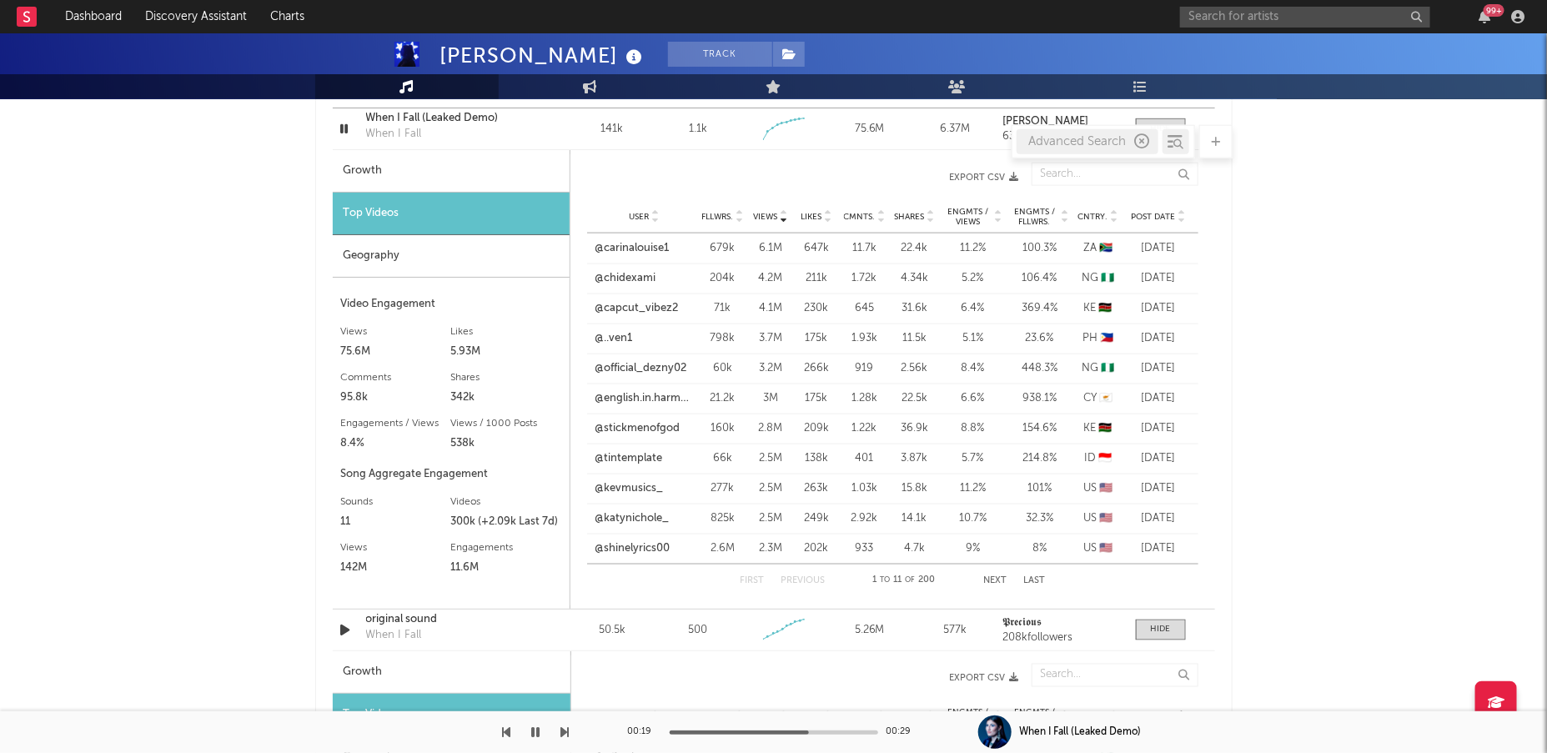
click at [1160, 213] on span "Post Date" at bounding box center [1154, 217] width 44 height 10
click at [653, 249] on link "@katynichole_" at bounding box center [632, 248] width 74 height 17
click at [343, 126] on div "Advanced Search" at bounding box center [773, 141] width 917 height 33
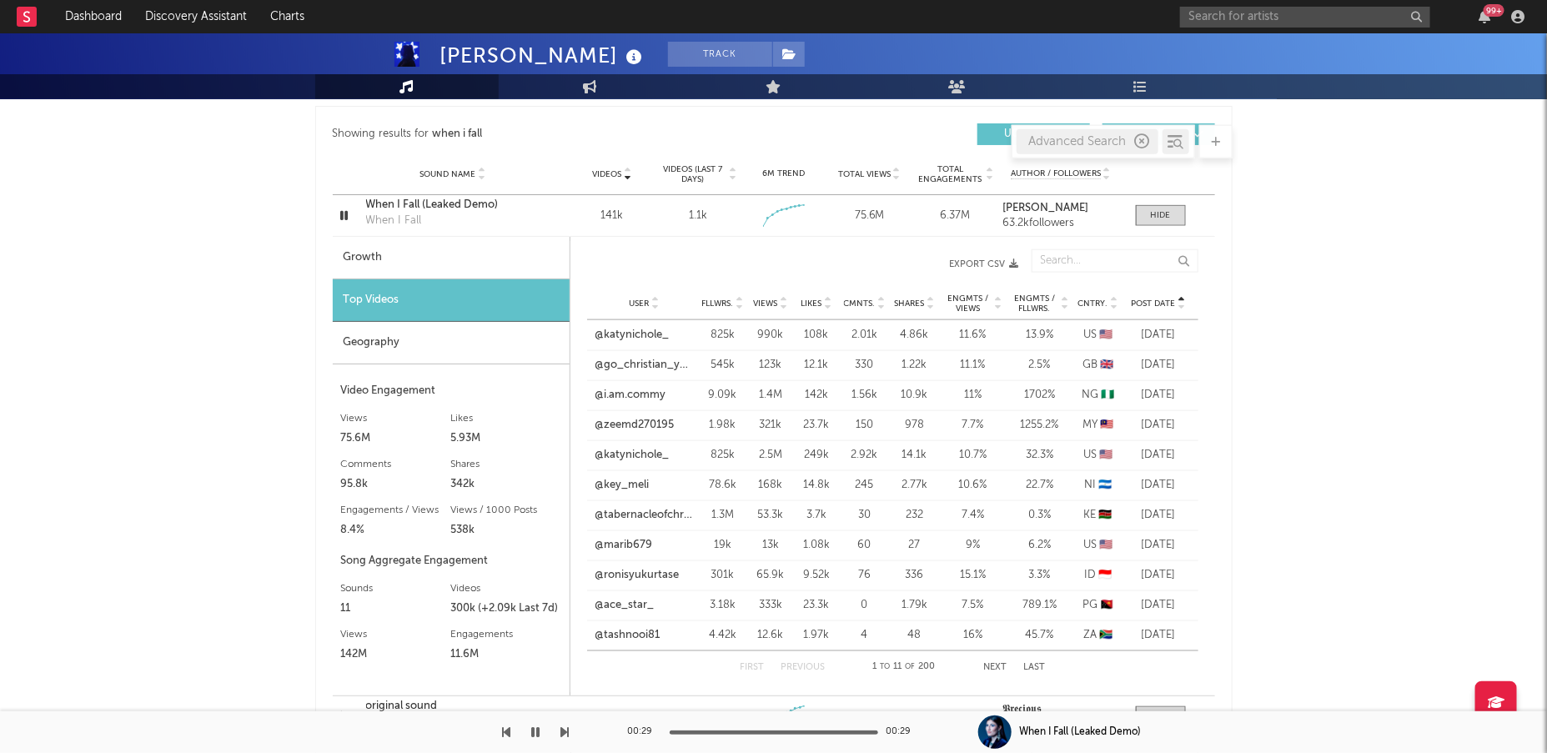
scroll to position [895, 0]
